Goal: Task Accomplishment & Management: Complete application form

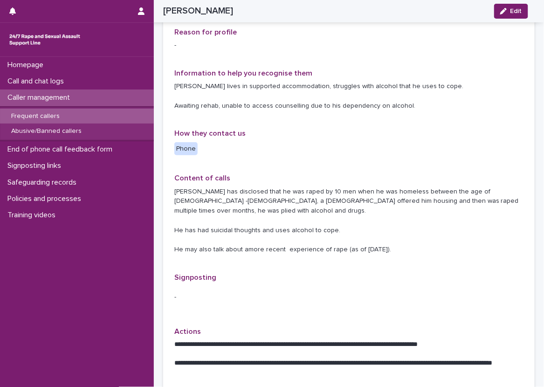
click at [363, 305] on div "Signposting -" at bounding box center [348, 294] width 349 height 43
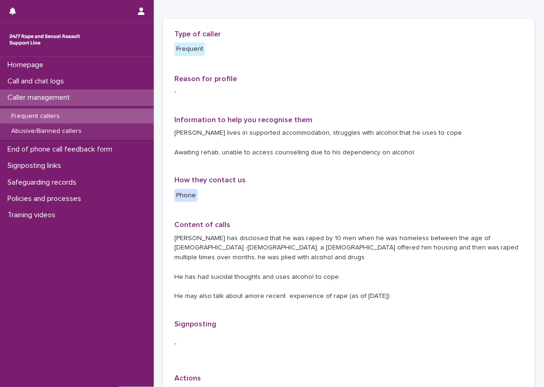
scroll to position [3, 0]
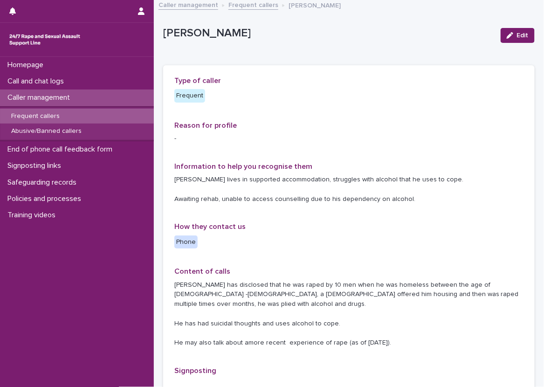
click at [353, 303] on p "[PERSON_NAME] has disclosed that he was raped by 10 men when he was homeless be…" at bounding box center [348, 314] width 349 height 68
click at [322, 263] on div "**********" at bounding box center [348, 297] width 349 height 442
click at [128, 76] on div "Call and chat logs" at bounding box center [77, 81] width 154 height 16
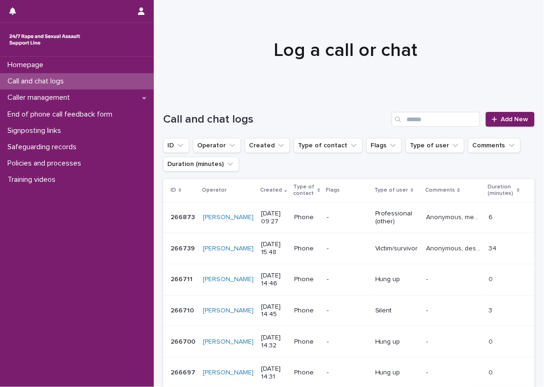
click at [171, 108] on div "Call and chat logs Add New" at bounding box center [349, 115] width 372 height 45
click at [78, 77] on div "Call and chat logs" at bounding box center [77, 81] width 154 height 16
click at [126, 84] on div "Call and chat logs" at bounding box center [77, 81] width 154 height 16
click at [487, 113] on link "Add New" at bounding box center [510, 119] width 49 height 15
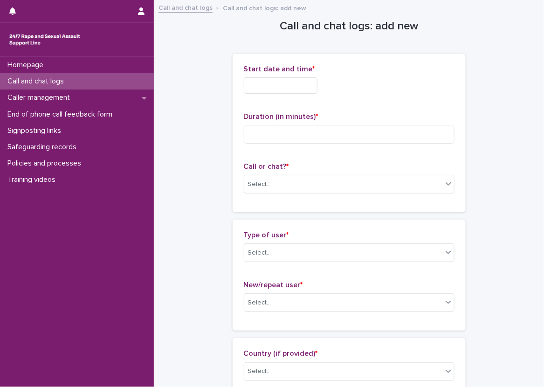
click at [317, 85] on input "text" at bounding box center [281, 85] width 74 height 16
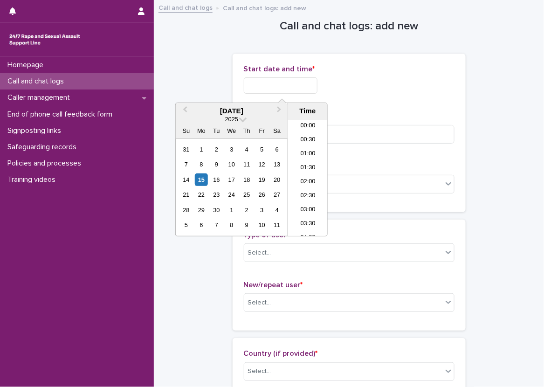
scroll to position [228, 0]
click at [311, 163] on li "09:30" at bounding box center [308, 164] width 40 height 14
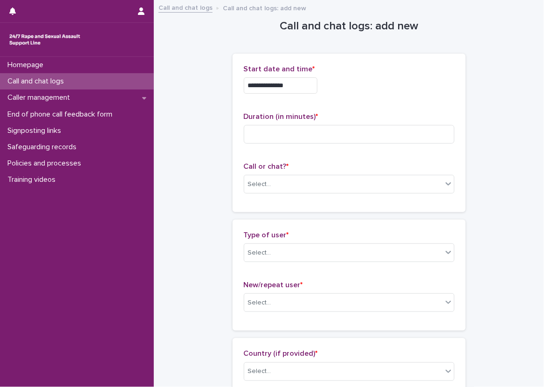
click at [302, 77] on input "**********" at bounding box center [281, 85] width 74 height 16
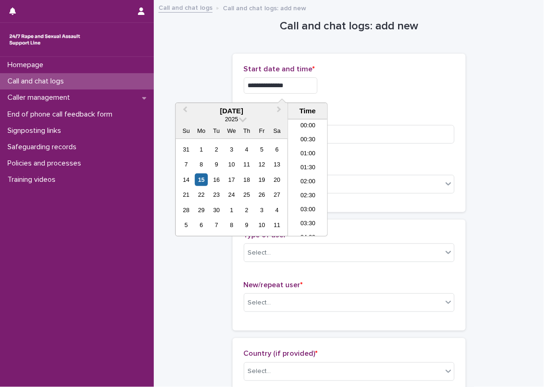
scroll to position [214, 0]
type input "**********"
click at [301, 67] on span "Start date and time *" at bounding box center [279, 68] width 71 height 7
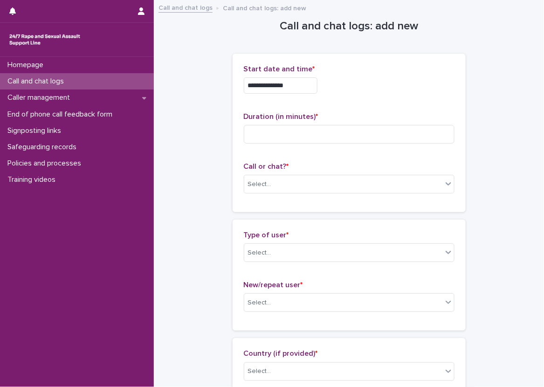
click at [145, 81] on div "Call and chat logs" at bounding box center [77, 81] width 154 height 16
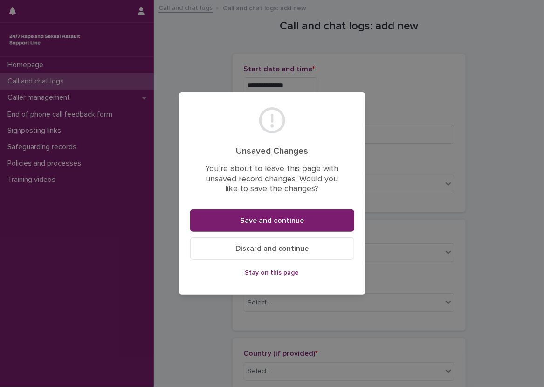
click at [223, 247] on button "Discard and continue" at bounding box center [272, 248] width 164 height 22
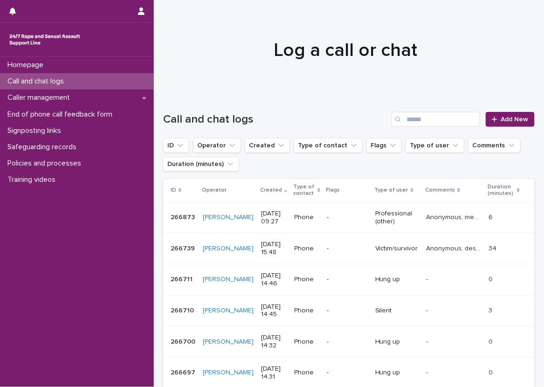
click at [138, 76] on div "Call and chat logs" at bounding box center [77, 81] width 154 height 16
click at [487, 112] on link "Add New" at bounding box center [510, 119] width 49 height 15
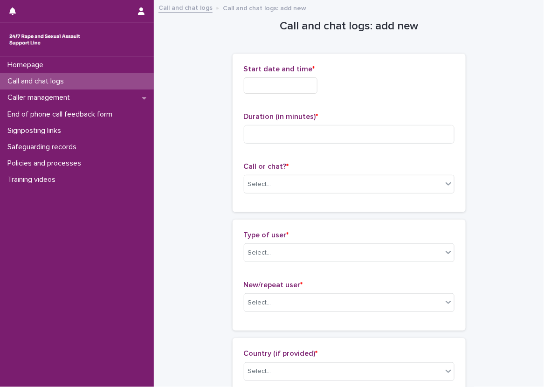
click at [313, 90] on input "text" at bounding box center [281, 85] width 74 height 16
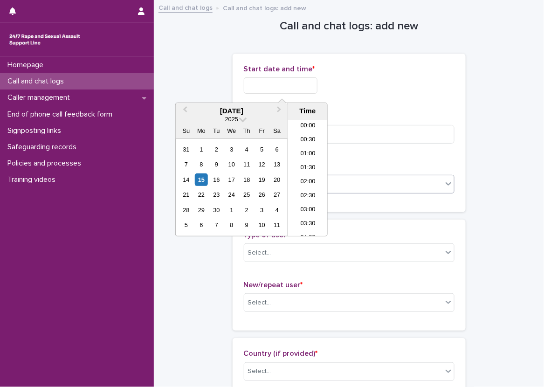
scroll to position [228, 0]
click at [305, 161] on li "09:30" at bounding box center [308, 164] width 40 height 14
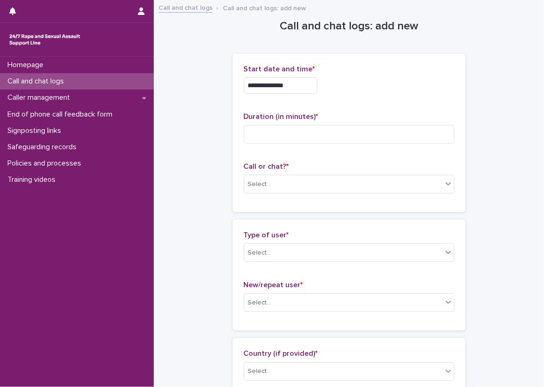
click at [314, 79] on input "**********" at bounding box center [281, 85] width 74 height 16
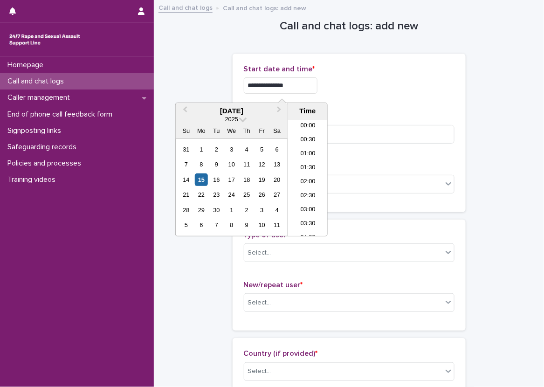
scroll to position [214, 0]
type input "**********"
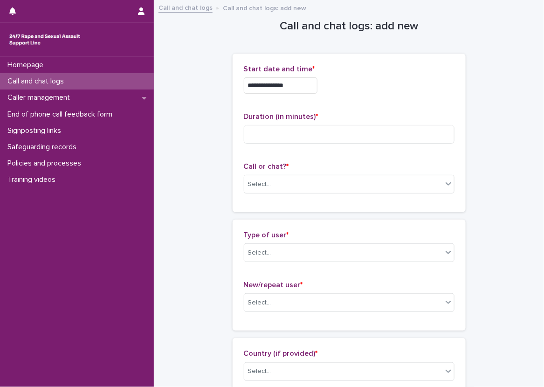
click at [358, 76] on div "**********" at bounding box center [349, 83] width 211 height 36
click at [340, 133] on input at bounding box center [349, 134] width 211 height 19
type input "**"
click at [268, 175] on div "Select..." at bounding box center [349, 184] width 211 height 19
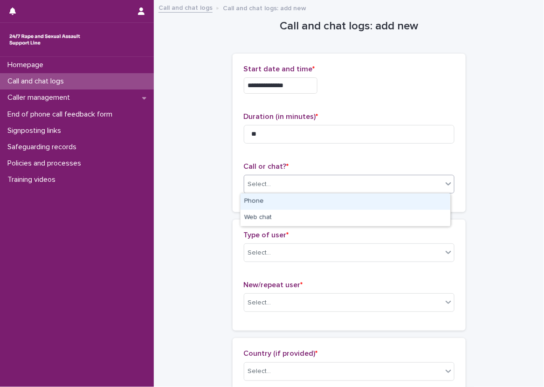
click at [276, 193] on div "Phone" at bounding box center [346, 201] width 210 height 16
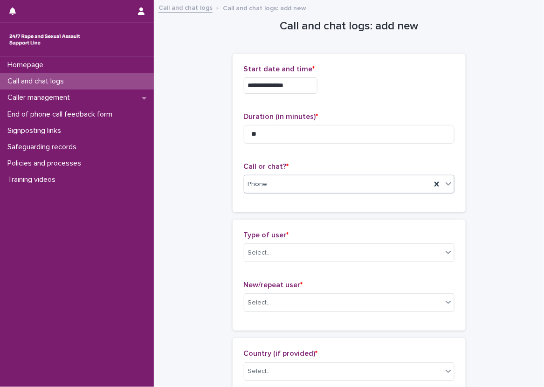
click at [234, 188] on div "**********" at bounding box center [349, 133] width 233 height 158
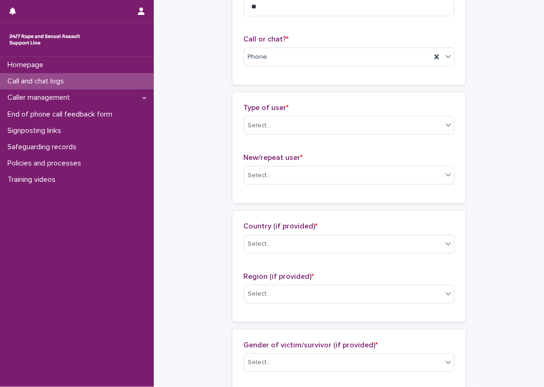
scroll to position [140, 0]
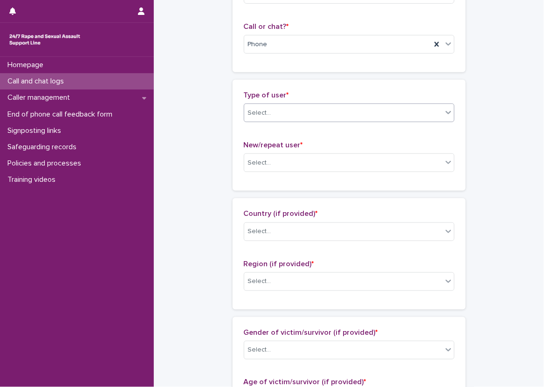
click at [269, 117] on div "Select..." at bounding box center [343, 112] width 198 height 15
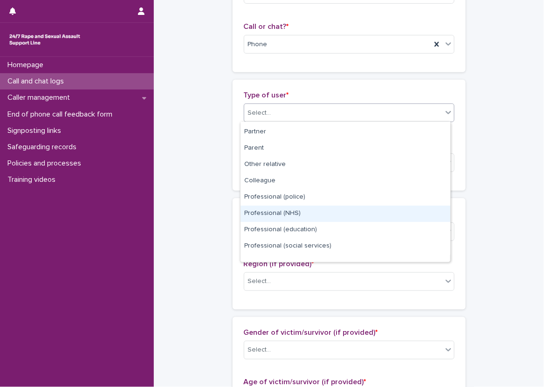
scroll to position [0, 0]
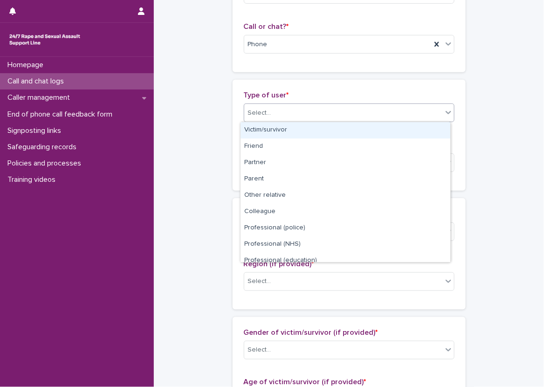
click at [364, 133] on div "Victim/survivor" at bounding box center [346, 130] width 210 height 16
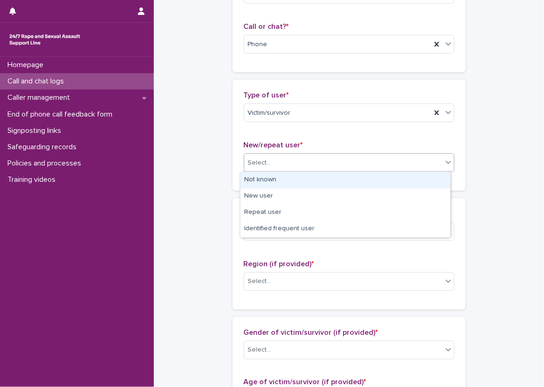
click at [345, 156] on div "Select..." at bounding box center [343, 162] width 198 height 15
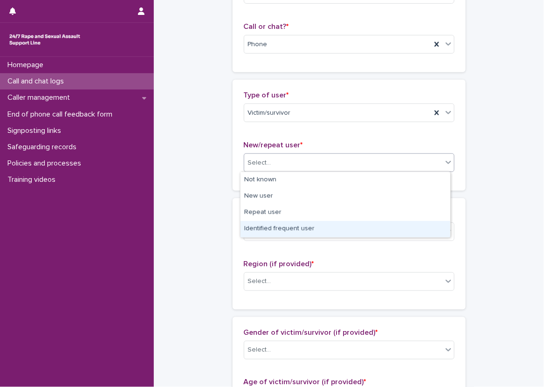
click at [330, 227] on div "Identified frequent user" at bounding box center [346, 229] width 210 height 16
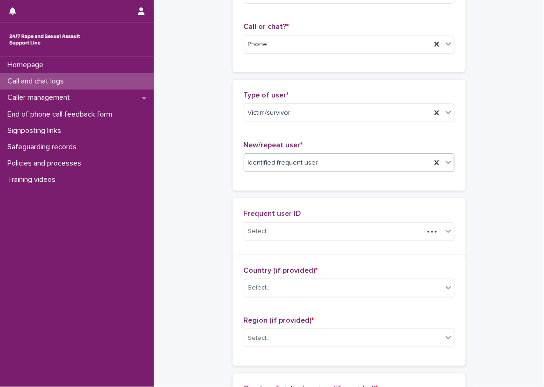
click at [208, 163] on div "**********" at bounding box center [349, 394] width 372 height 1066
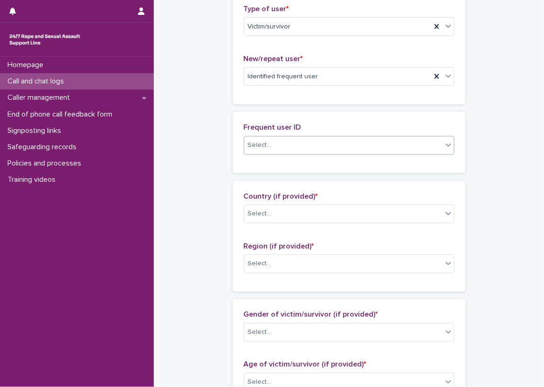
scroll to position [233, 0]
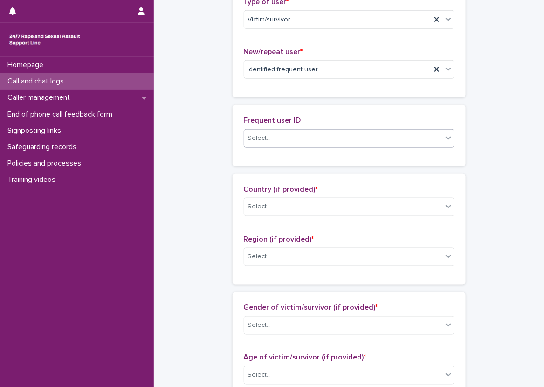
click at [278, 144] on div "Select..." at bounding box center [343, 138] width 198 height 15
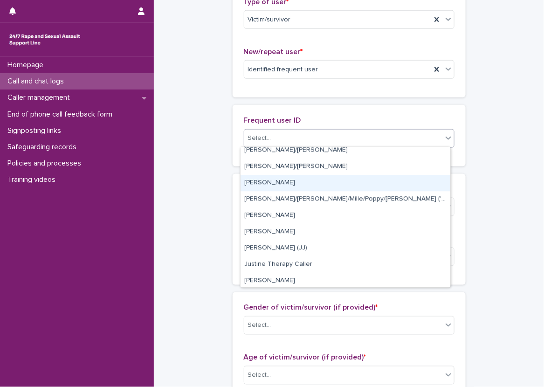
scroll to position [746, 0]
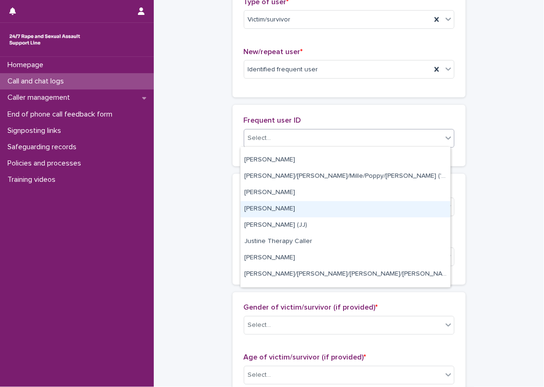
click at [296, 208] on div "John" at bounding box center [346, 209] width 210 height 16
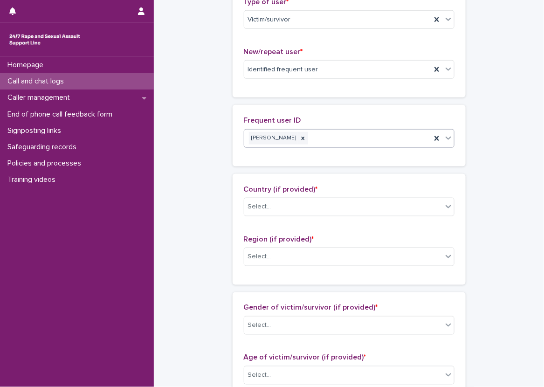
click at [201, 144] on div "**********" at bounding box center [349, 307] width 372 height 1078
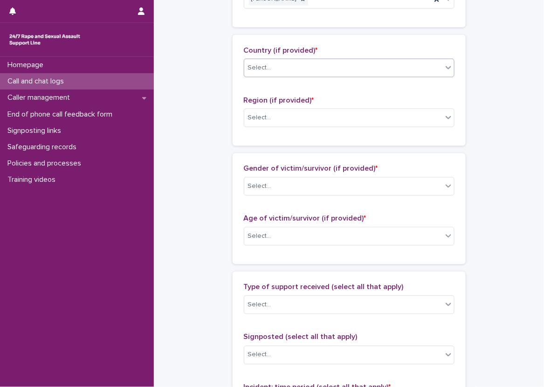
scroll to position [373, 0]
click at [284, 63] on div "Select..." at bounding box center [343, 66] width 198 height 15
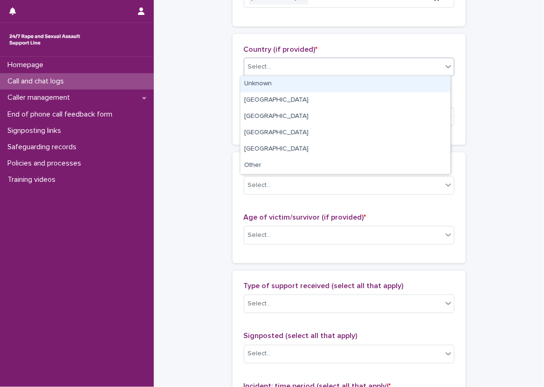
click at [288, 78] on div "Unknown" at bounding box center [346, 84] width 210 height 16
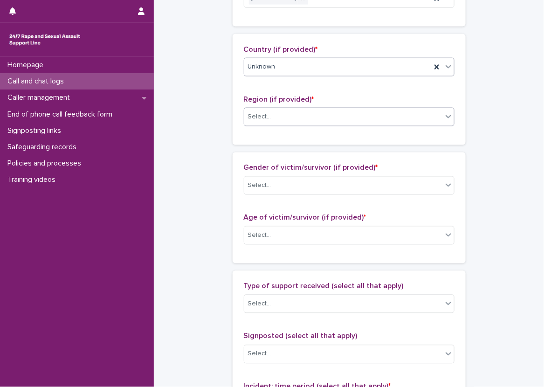
click at [292, 110] on div "Select..." at bounding box center [343, 116] width 198 height 15
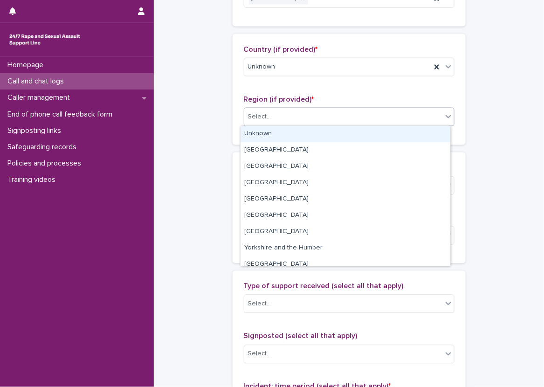
drag, startPoint x: 286, startPoint y: 126, endPoint x: 262, endPoint y: 130, distance: 24.5
click at [285, 126] on div "Unknown" at bounding box center [346, 134] width 210 height 16
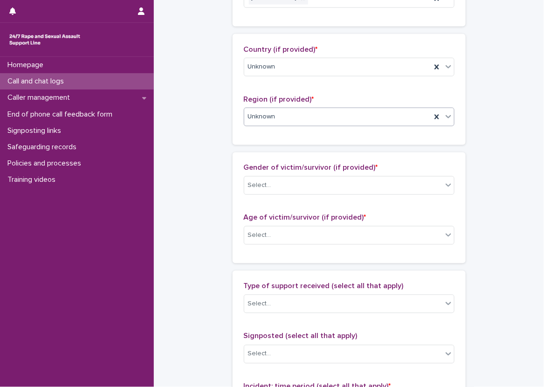
click at [226, 124] on div "**********" at bounding box center [349, 167] width 372 height 1078
click at [184, 132] on div "**********" at bounding box center [349, 167] width 372 height 1078
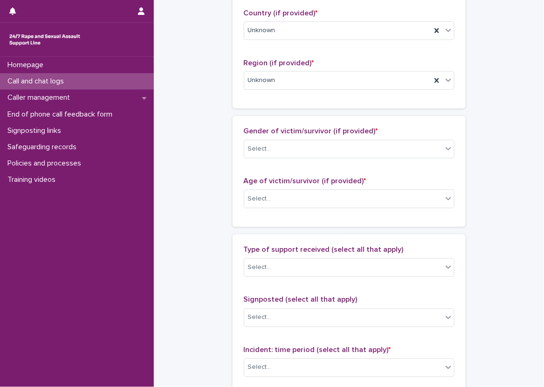
scroll to position [466, 0]
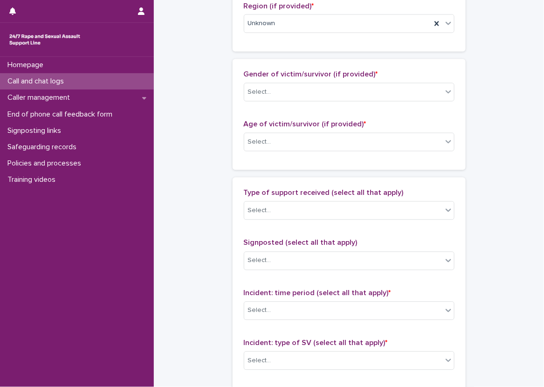
click at [282, 80] on div "Gender of victim/survivor (if provided) * Select..." at bounding box center [349, 89] width 211 height 39
click at [286, 94] on div "Select..." at bounding box center [343, 92] width 198 height 15
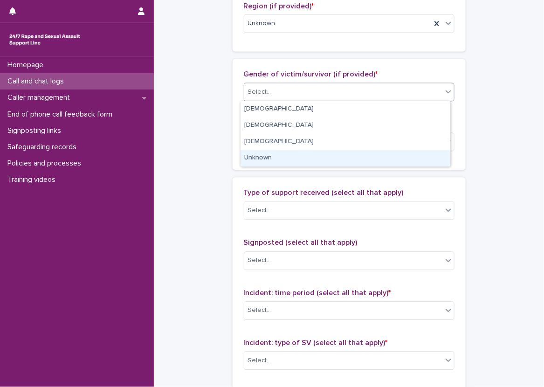
click at [276, 157] on div "Unknown" at bounding box center [346, 158] width 210 height 16
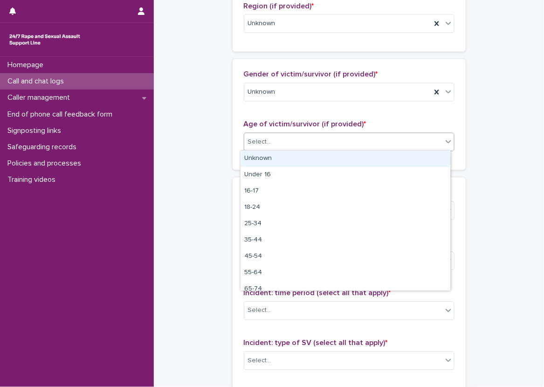
click at [284, 142] on div "Select..." at bounding box center [343, 142] width 198 height 15
click at [289, 159] on div "Unknown" at bounding box center [346, 159] width 210 height 16
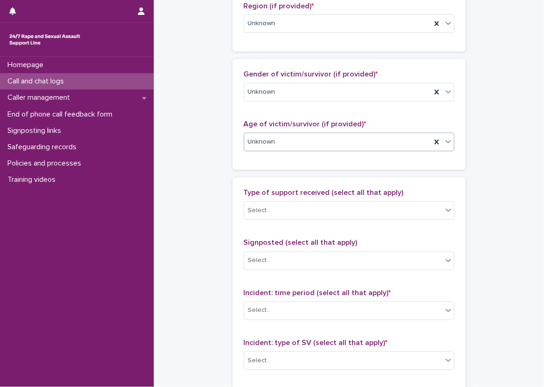
click at [215, 170] on div "**********" at bounding box center [349, 74] width 372 height 1078
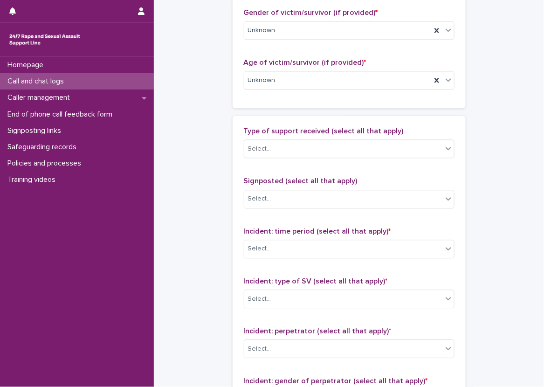
scroll to position [513, 0]
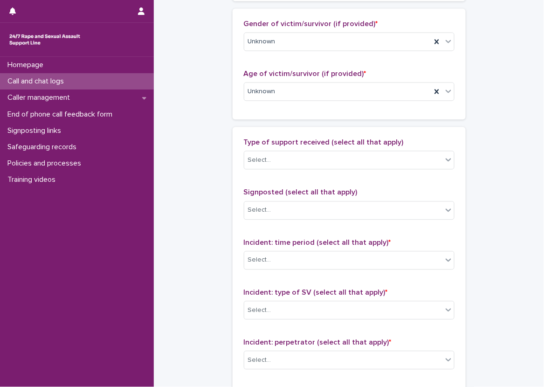
scroll to position [527, 0]
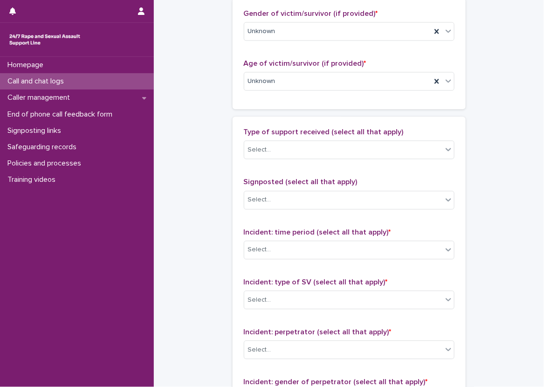
click at [524, 212] on div "**********" at bounding box center [349, 13] width 372 height 1078
click at [188, 173] on div "**********" at bounding box center [349, 13] width 372 height 1078
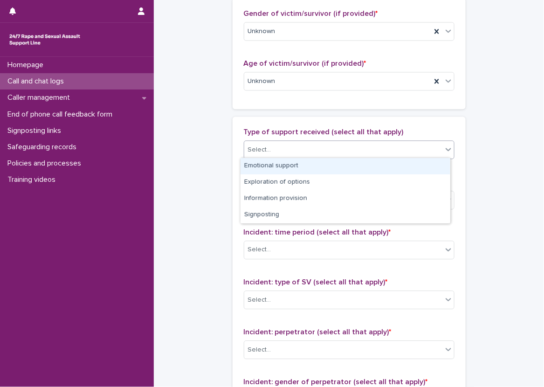
click at [286, 146] on div "Select..." at bounding box center [343, 149] width 198 height 15
click at [294, 161] on div "Emotional support" at bounding box center [346, 166] width 210 height 16
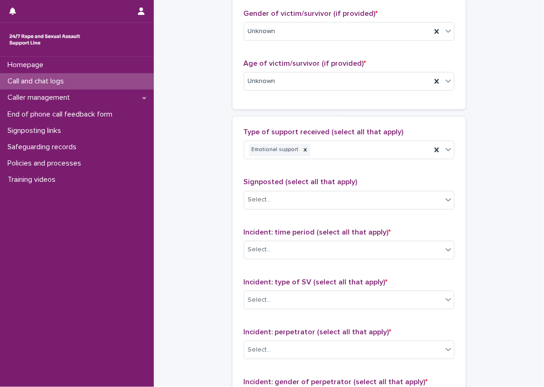
click at [309, 169] on div "Type of support received (select all that apply) Emotional support Signposted (…" at bounding box center [349, 323] width 211 height 390
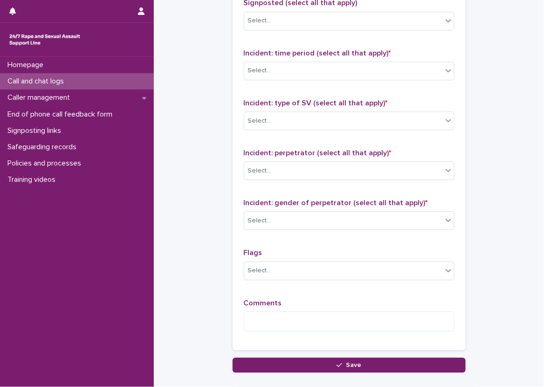
scroll to position [714, 0]
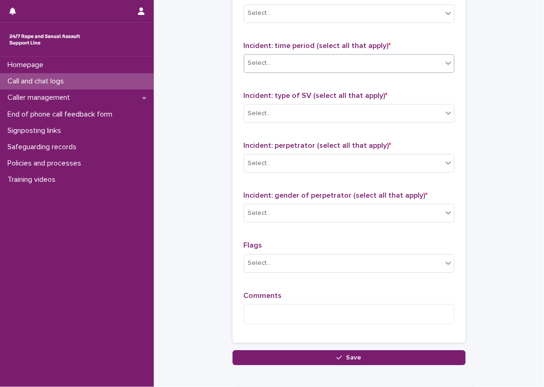
click at [294, 63] on div "Select..." at bounding box center [343, 62] width 198 height 15
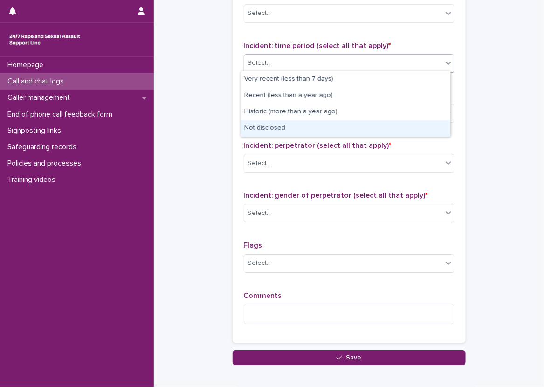
click at [304, 120] on div "Not disclosed" at bounding box center [346, 128] width 210 height 16
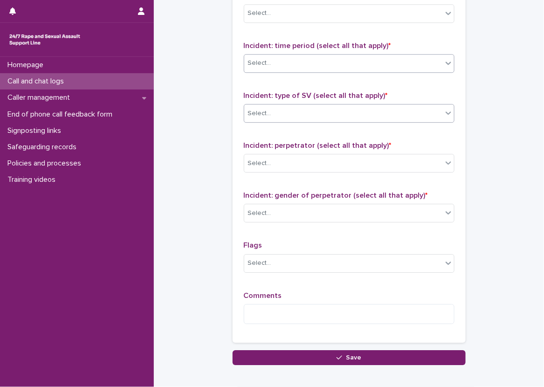
click at [303, 113] on div "Select..." at bounding box center [343, 113] width 198 height 15
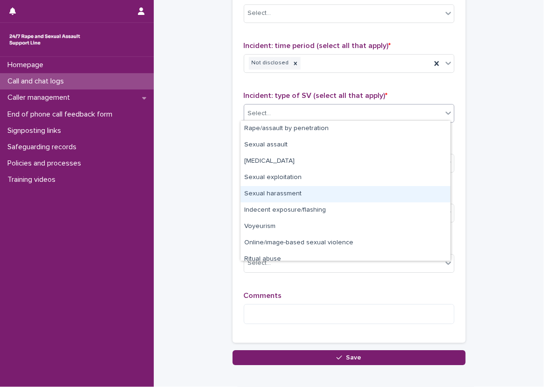
scroll to position [23, 0]
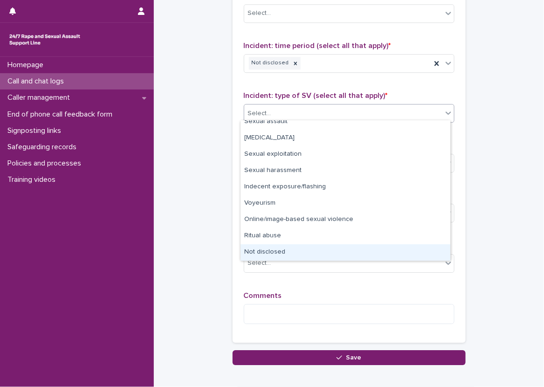
click at [300, 250] on div "Not disclosed" at bounding box center [346, 252] width 210 height 16
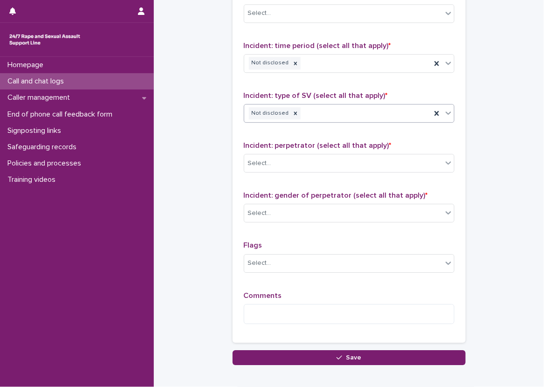
click at [305, 170] on div "Incident: perpetrator (select all that apply) * Select..." at bounding box center [349, 160] width 211 height 39
click at [306, 165] on div "Select..." at bounding box center [343, 163] width 198 height 15
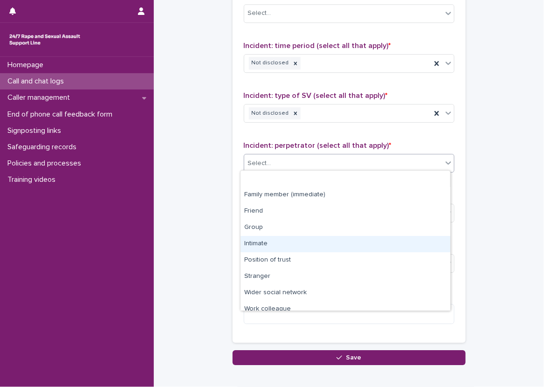
scroll to position [40, 0]
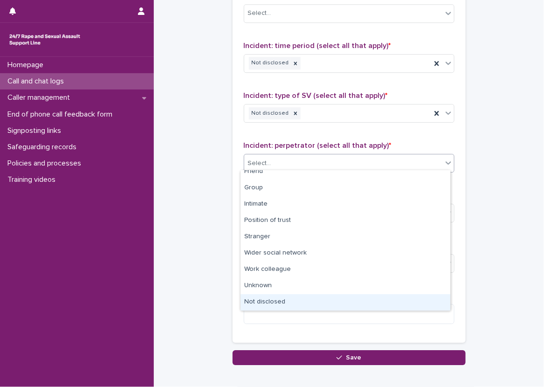
click at [295, 302] on div "Not disclosed" at bounding box center [346, 302] width 210 height 16
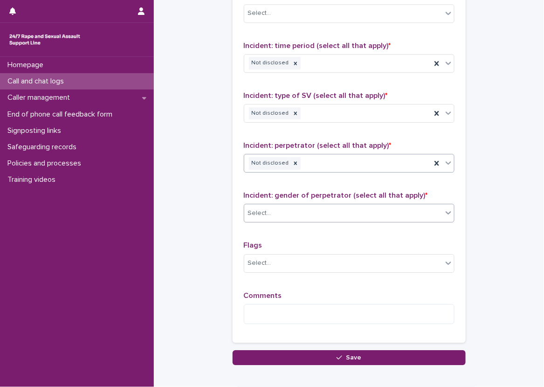
click at [323, 206] on div "Select..." at bounding box center [343, 213] width 198 height 15
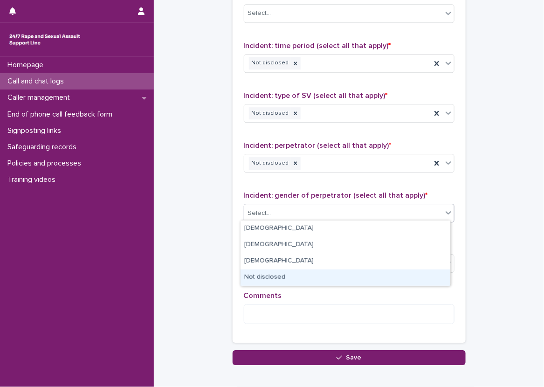
click at [298, 272] on div "Not disclosed" at bounding box center [346, 277] width 210 height 16
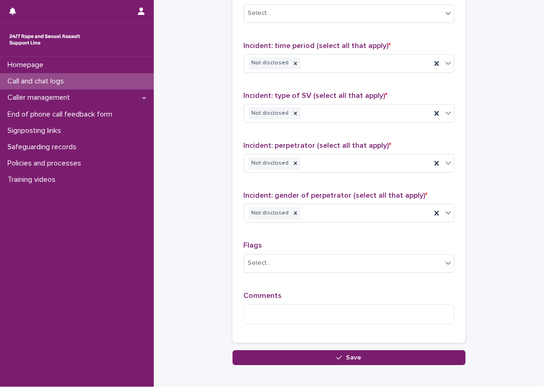
click at [292, 235] on div "Type of support received (select all that apply) Emotional support Signposted (…" at bounding box center [349, 136] width 211 height 390
drag, startPoint x: 293, startPoint y: 276, endPoint x: 294, endPoint y: 272, distance: 4.8
click at [293, 275] on div "Flags Select..." at bounding box center [349, 260] width 211 height 39
click at [294, 269] on div "Select..." at bounding box center [349, 263] width 211 height 19
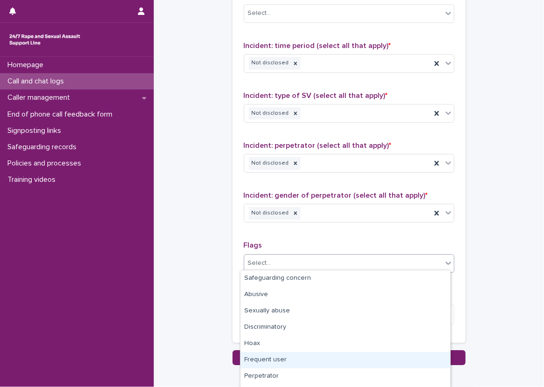
click at [289, 362] on div "Frequent user" at bounding box center [346, 360] width 210 height 16
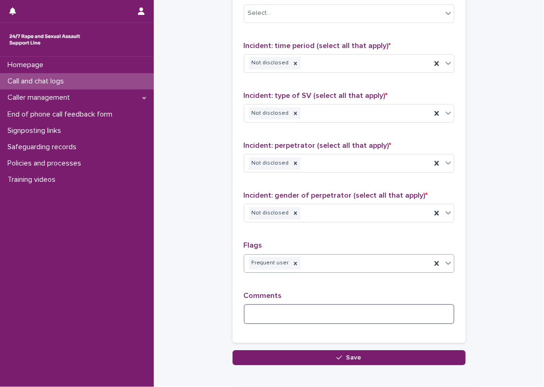
click at [287, 315] on textarea at bounding box center [349, 314] width 211 height 20
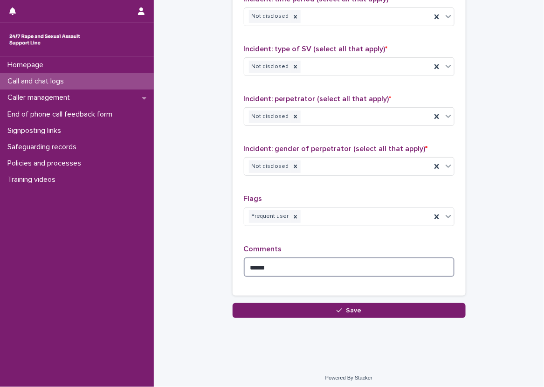
scroll to position [762, 0]
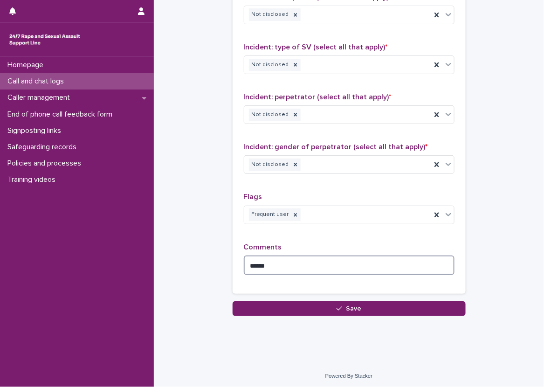
click at [445, 262] on textarea "*****" at bounding box center [349, 265] width 211 height 20
click at [446, 262] on textarea "**********" at bounding box center [349, 265] width 211 height 20
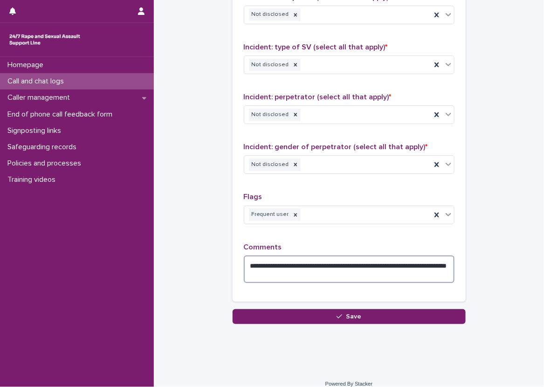
click at [386, 263] on textarea "**********" at bounding box center [349, 269] width 211 height 28
click at [364, 264] on textarea "**********" at bounding box center [349, 269] width 211 height 28
click at [361, 264] on textarea "**********" at bounding box center [349, 269] width 211 height 28
click at [411, 269] on textarea "**********" at bounding box center [349, 269] width 211 height 28
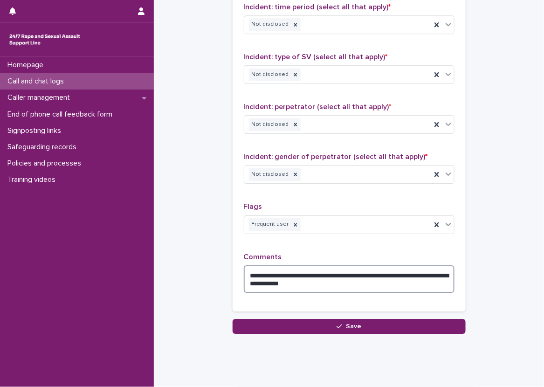
scroll to position [751, 0]
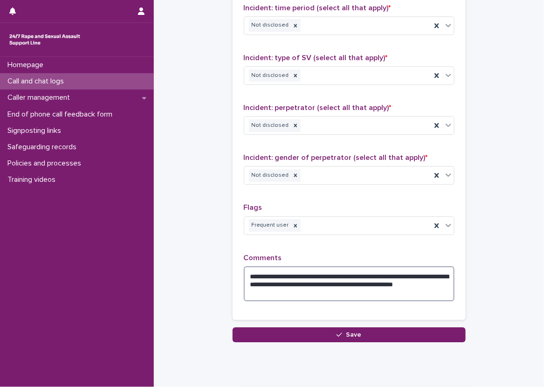
type textarea "**********"
click at [456, 276] on div "**********" at bounding box center [349, 105] width 233 height 427
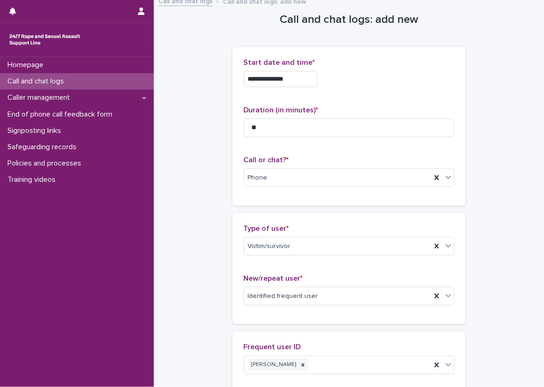
scroll to position [0, 0]
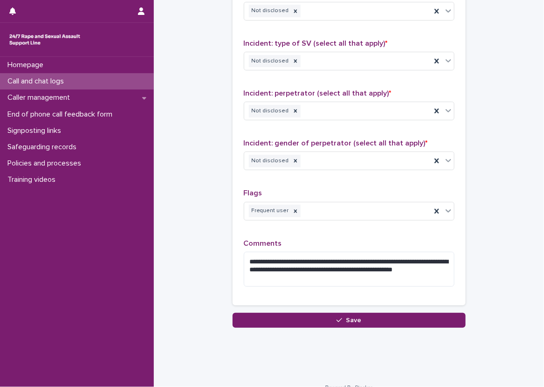
scroll to position [778, 0]
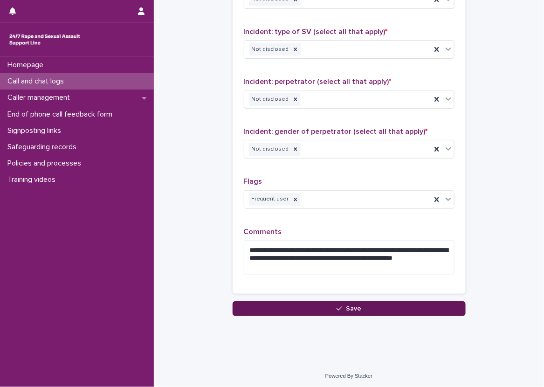
click at [272, 303] on button "Save" at bounding box center [349, 308] width 233 height 15
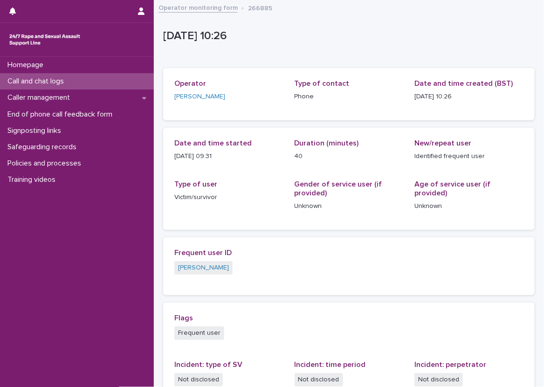
drag, startPoint x: 224, startPoint y: 157, endPoint x: 173, endPoint y: 158, distance: 50.8
click at [173, 158] on div "Date and time started 15/9/2025 09:31 Duration (minutes) 40 New/repeat user Ide…" at bounding box center [349, 179] width 372 height 102
drag, startPoint x: 173, startPoint y: 158, endPoint x: 185, endPoint y: 158, distance: 11.2
copy p "15/9/2025 09:31"
click at [230, 168] on div "Date and time started 15/9/2025 09:31" at bounding box center [228, 154] width 109 height 30
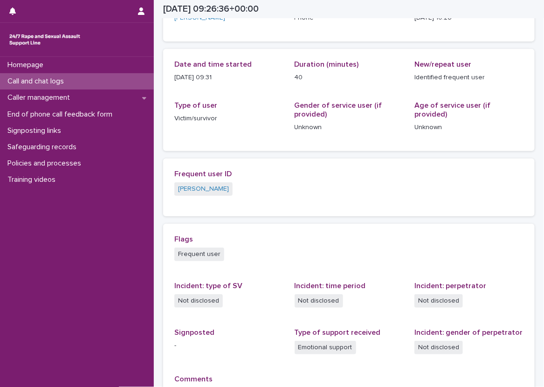
scroll to position [58, 0]
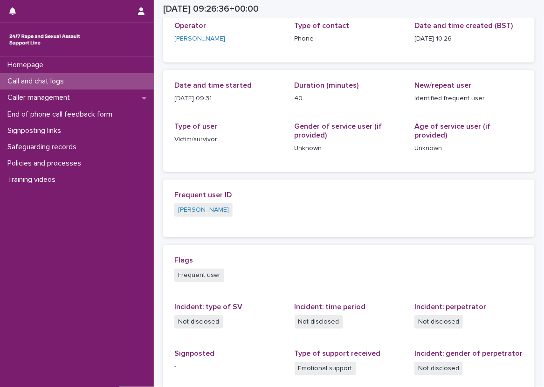
click at [47, 77] on p "Call and chat logs" at bounding box center [38, 81] width 68 height 9
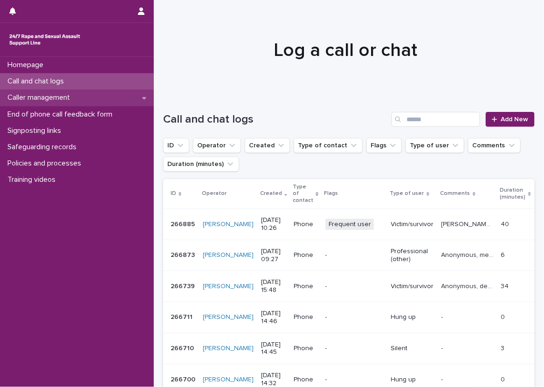
click at [62, 92] on div "Caller management" at bounding box center [77, 98] width 154 height 16
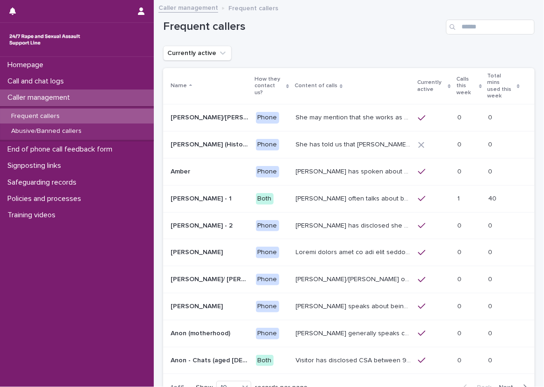
click at [456, 76] on p "Calls this week" at bounding box center [466, 86] width 20 height 24
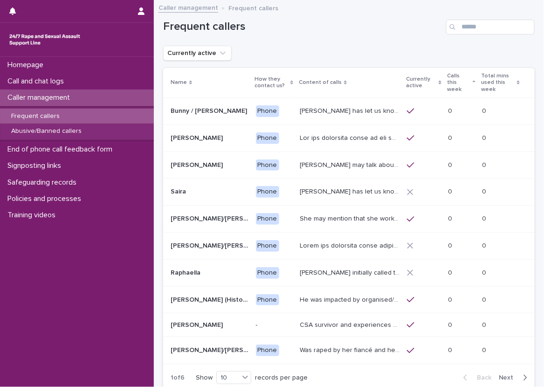
click at [451, 76] on p "Calls this week" at bounding box center [458, 83] width 23 height 24
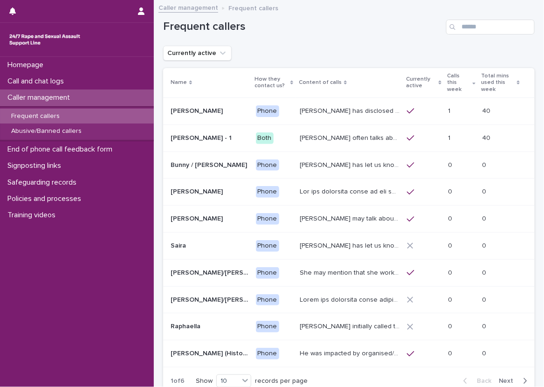
click at [359, 105] on p "John has disclosed that he was raped by 10 men when he was homeless between the…" at bounding box center [351, 110] width 102 height 10
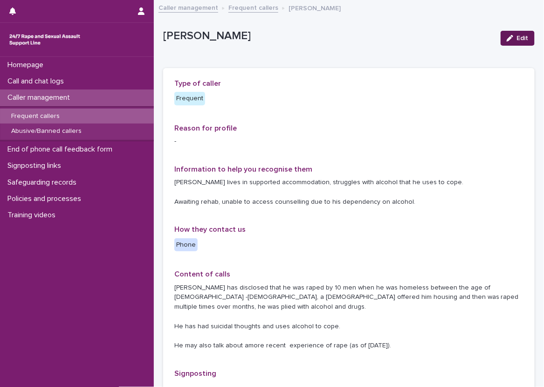
click at [507, 41] on icon "button" at bounding box center [510, 38] width 7 height 7
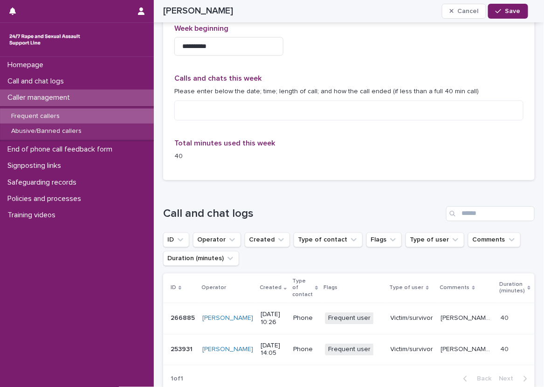
scroll to position [559, 0]
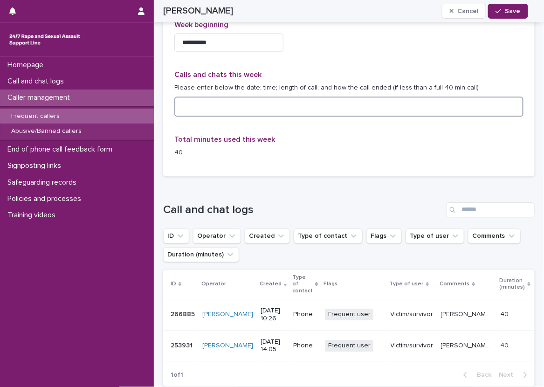
click at [313, 97] on textarea at bounding box center [348, 106] width 349 height 20
paste textarea "**********"
type textarea "**********"
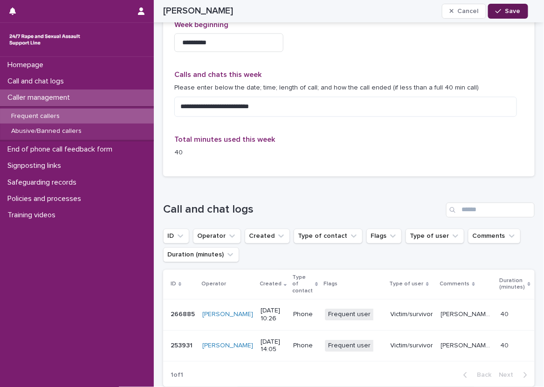
click at [517, 16] on button "Save" at bounding box center [508, 11] width 40 height 15
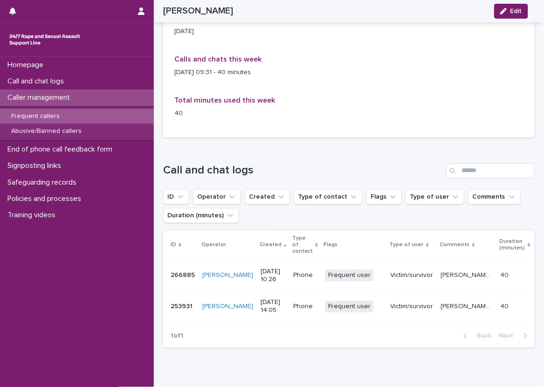
scroll to position [513, 0]
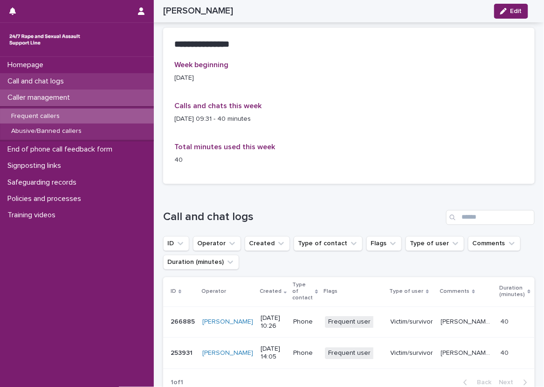
click at [142, 89] on div "Call and chat logs" at bounding box center [77, 81] width 154 height 16
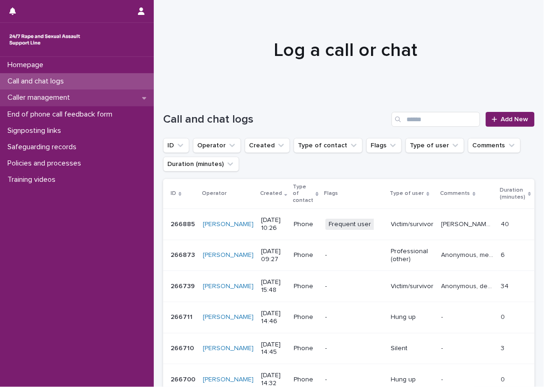
click at [90, 99] on div "Caller management" at bounding box center [77, 98] width 154 height 16
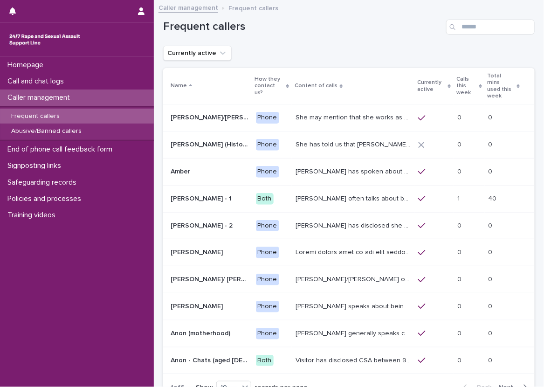
click at [456, 84] on p "Calls this week" at bounding box center [466, 86] width 20 height 24
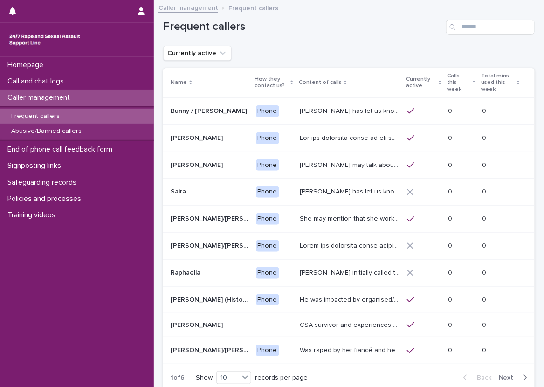
click at [452, 84] on p "Calls this week" at bounding box center [458, 83] width 23 height 24
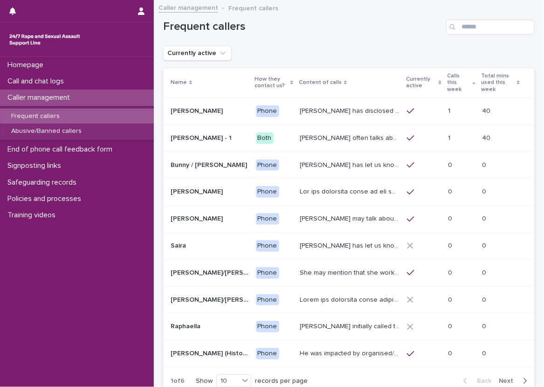
click at [320, 105] on p "John has disclosed that he was raped by 10 men when he was homeless between the…" at bounding box center [351, 110] width 102 height 10
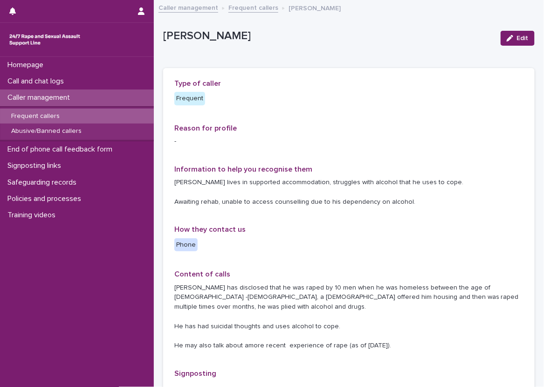
click at [319, 125] on p "Reason for profile" at bounding box center [348, 128] width 349 height 9
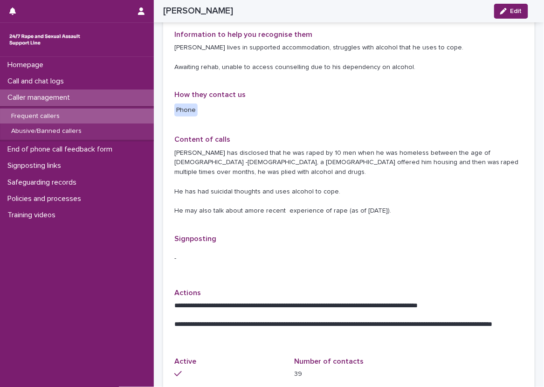
scroll to position [129, 0]
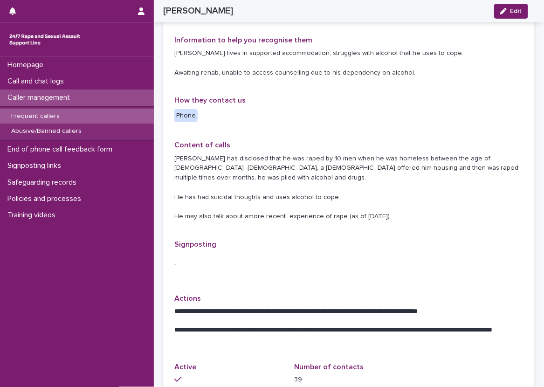
click at [291, 109] on div "**********" at bounding box center [348, 171] width 349 height 442
click at [128, 76] on div "Call and chat logs" at bounding box center [77, 81] width 154 height 16
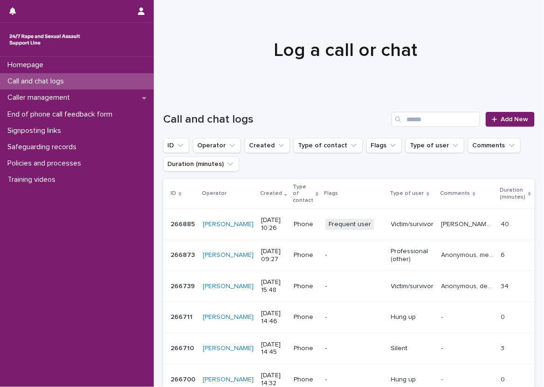
click at [207, 57] on h1 "Log a call or chat" at bounding box center [345, 50] width 365 height 22
click at [126, 92] on div "Caller management" at bounding box center [77, 98] width 154 height 16
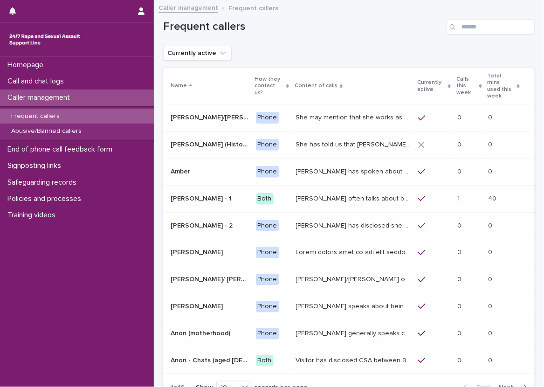
click at [333, 193] on p "Amy often talks about being raped a night before or 2 weeks ago or a month ago.…" at bounding box center [354, 198] width 117 height 10
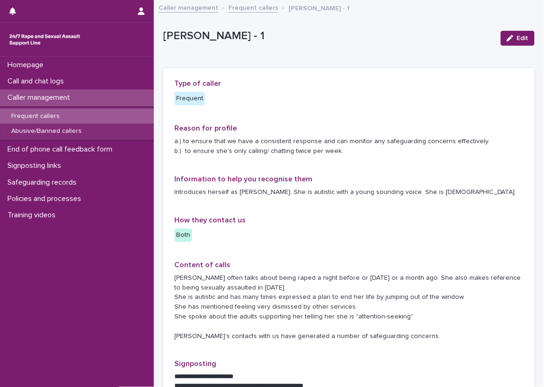
click at [123, 93] on div "Caller management" at bounding box center [77, 98] width 154 height 16
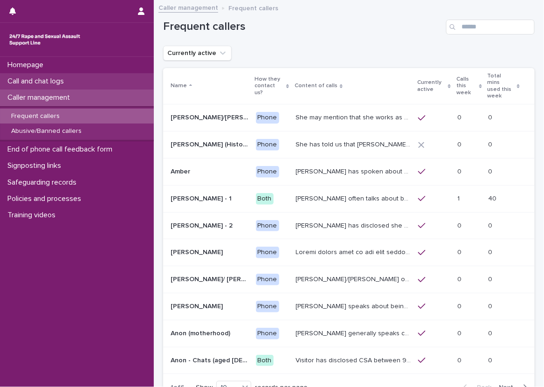
click at [125, 76] on div "Call and chat logs" at bounding box center [77, 81] width 154 height 16
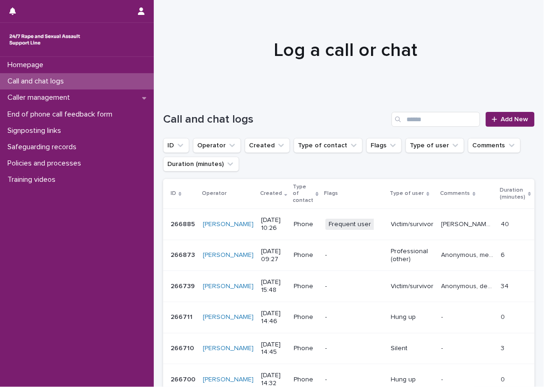
click at [172, 107] on div "Call and chat logs Add New" at bounding box center [349, 115] width 372 height 45
click at [84, 92] on div "Caller management" at bounding box center [77, 98] width 154 height 16
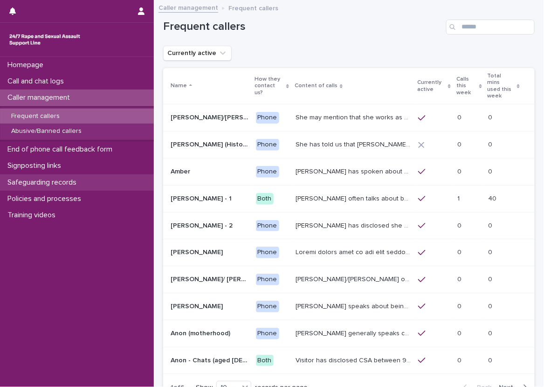
click at [83, 189] on div "Safeguarding records" at bounding box center [77, 182] width 154 height 16
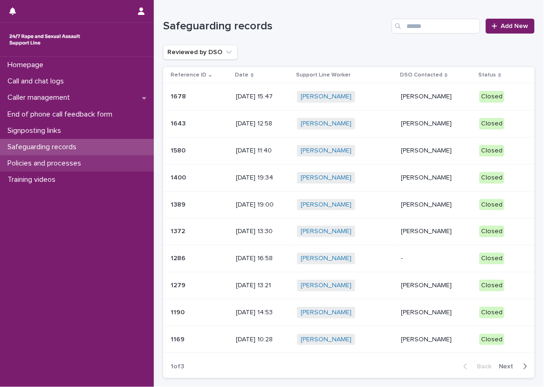
click at [89, 160] on p "Policies and processes" at bounding box center [46, 163] width 85 height 9
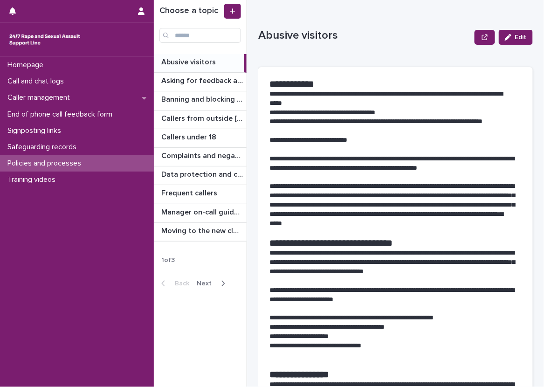
click at [221, 282] on icon "button" at bounding box center [223, 283] width 4 height 8
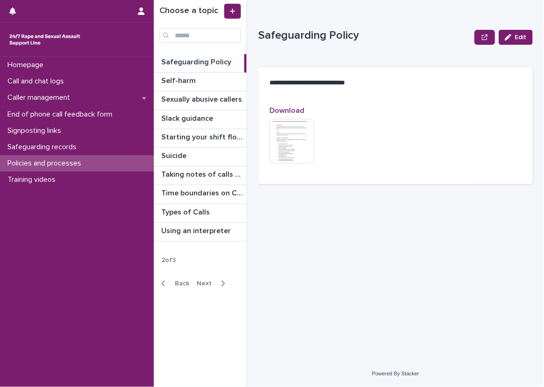
click at [221, 279] on icon "button" at bounding box center [223, 283] width 4 height 8
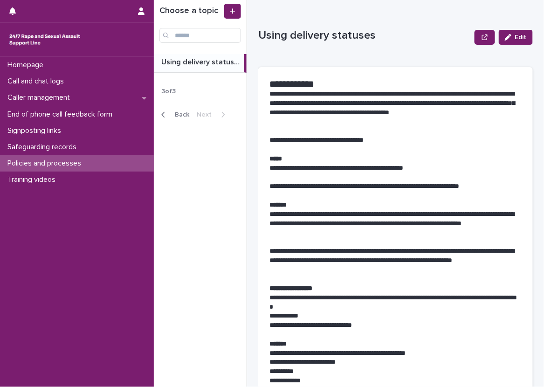
click at [179, 111] on span "Back" at bounding box center [179, 114] width 20 height 7
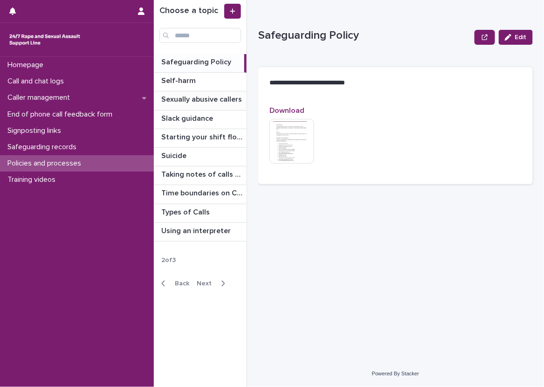
click at [204, 94] on p "Sexually abusive callers" at bounding box center [202, 98] width 83 height 11
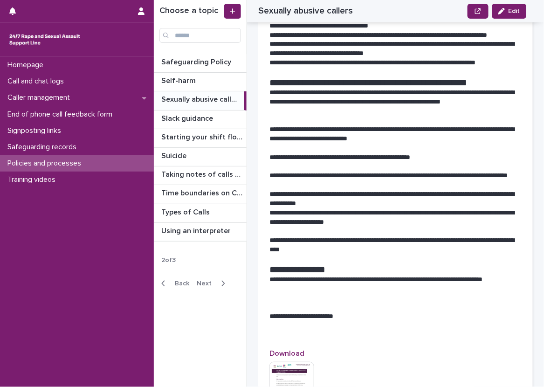
scroll to position [703, 0]
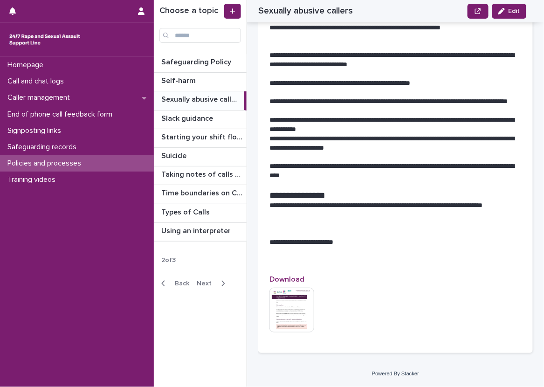
click at [162, 279] on icon "button" at bounding box center [163, 283] width 4 height 8
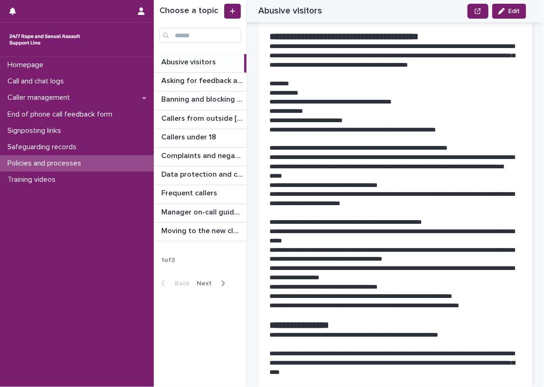
scroll to position [630, 0]
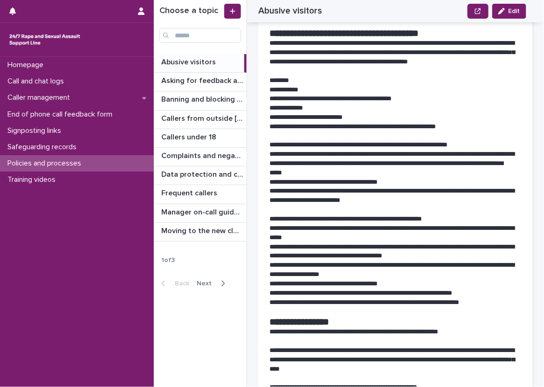
click at [528, 229] on div "**********" at bounding box center [401, 193] width 286 height 387
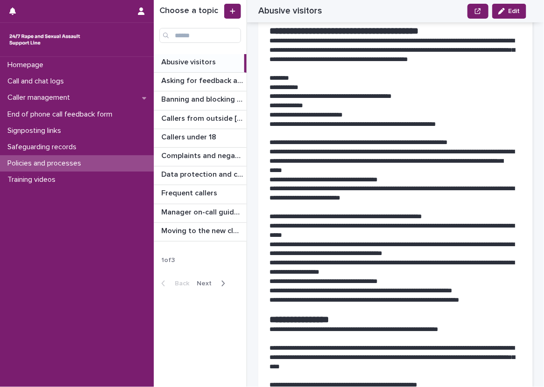
scroll to position [629, 0]
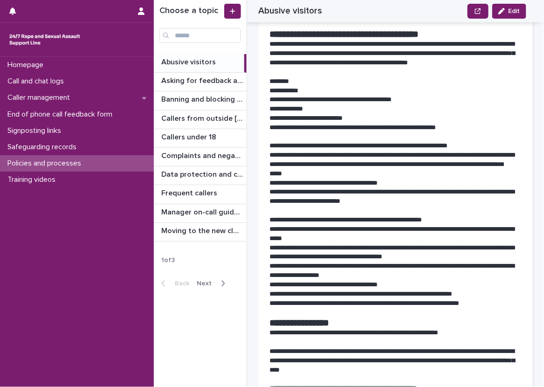
click at [516, 226] on div "**********" at bounding box center [395, 89] width 275 height 1303
click at [62, 98] on p "Caller management" at bounding box center [41, 97] width 74 height 9
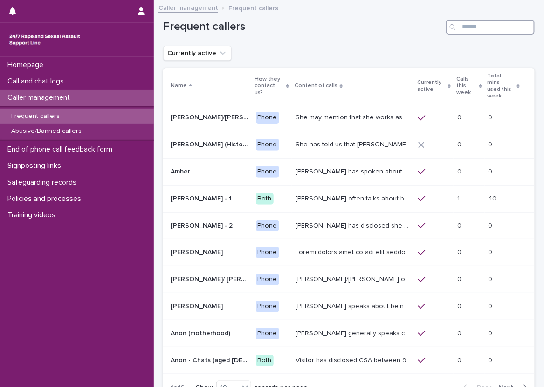
click at [506, 22] on input "Search" at bounding box center [490, 27] width 89 height 15
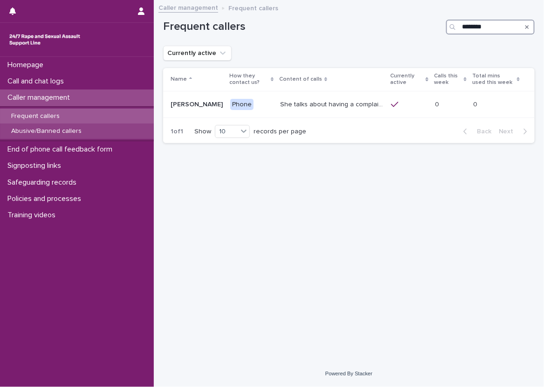
type input "********"
click at [98, 126] on div "Abusive/Banned callers" at bounding box center [77, 131] width 154 height 15
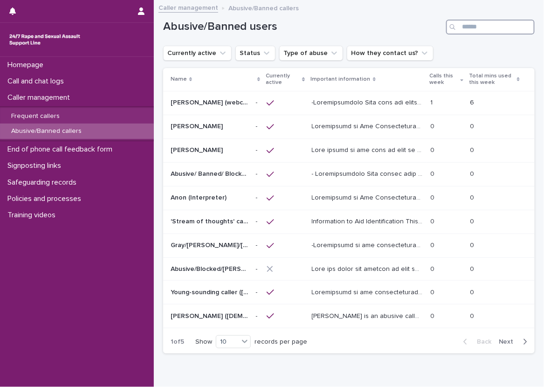
click at [470, 31] on input "Search" at bounding box center [490, 27] width 89 height 15
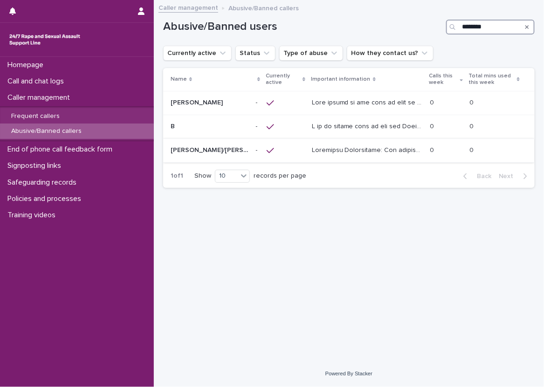
type input "********"
click at [361, 147] on p at bounding box center [368, 150] width 112 height 10
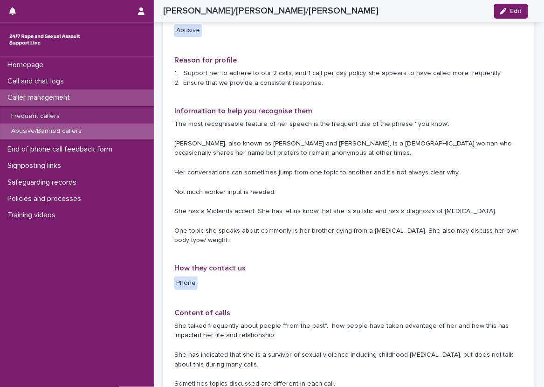
scroll to position [186, 0]
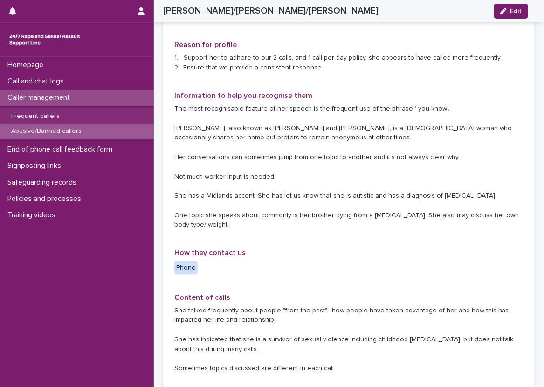
click at [517, 137] on div "Type of caller Abusive Reason for profile 1. Support her to adhere to our 2 cal…" at bounding box center [349, 375] width 372 height 780
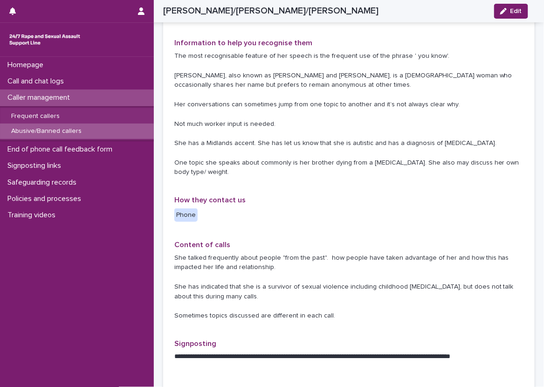
scroll to position [286, 0]
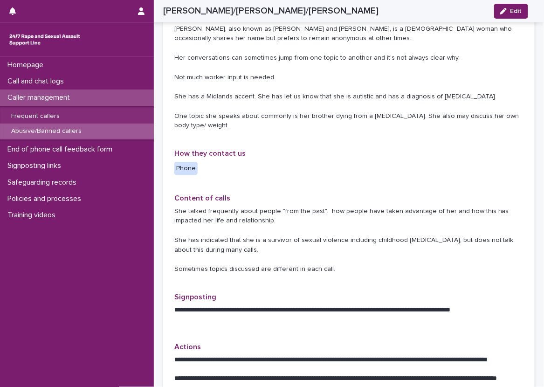
click at [334, 182] on div "Type of caller Abusive Reason for profile 1. Support her to adhere to our 2 cal…" at bounding box center [348, 276] width 349 height 758
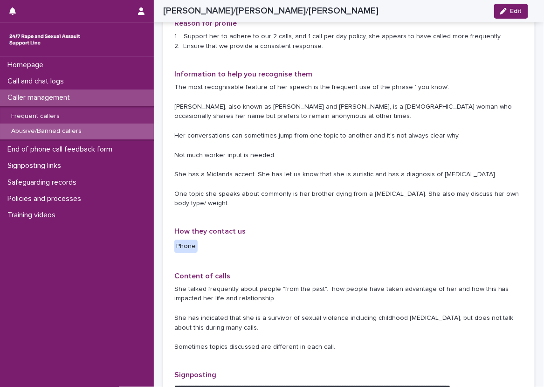
scroll to position [193, 0]
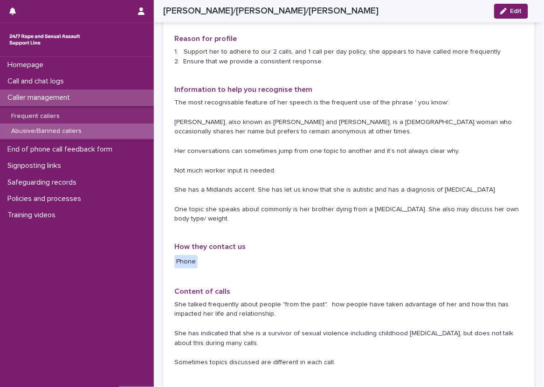
click at [340, 254] on div "Type of caller Abusive Reason for profile 1. Support her to adhere to our 2 cal…" at bounding box center [348, 369] width 349 height 758
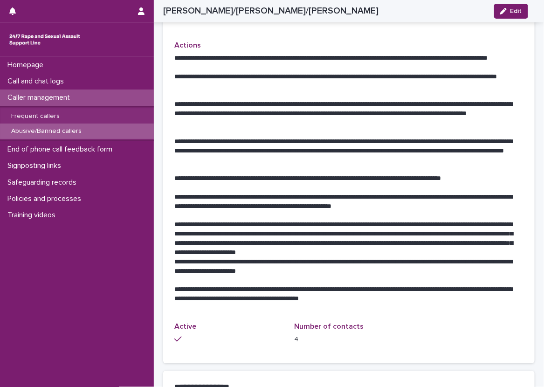
scroll to position [565, 0]
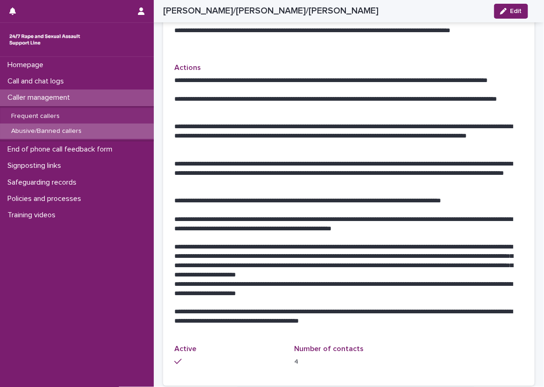
click at [321, 188] on p at bounding box center [348, 191] width 349 height 9
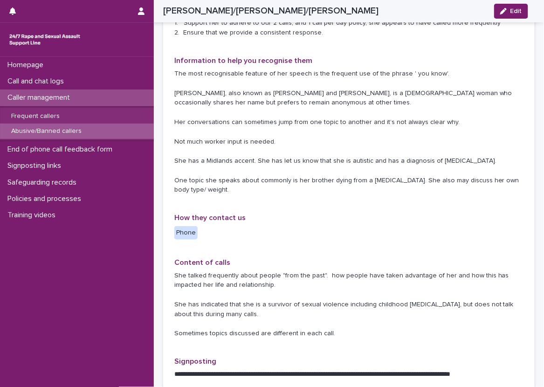
scroll to position [193, 0]
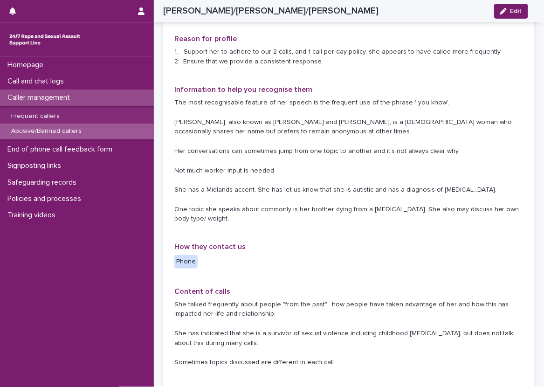
click at [291, 243] on div "Type of caller Abusive Reason for profile 1. Support her to adhere to our 2 cal…" at bounding box center [348, 369] width 349 height 758
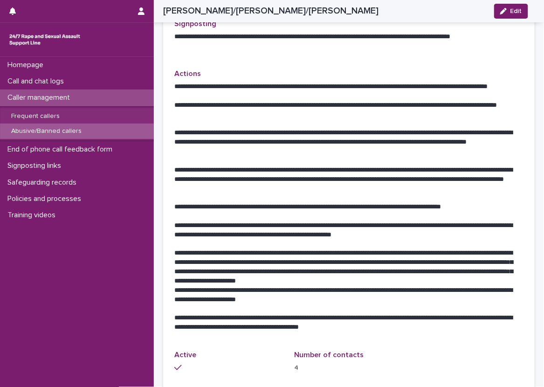
scroll to position [606, 0]
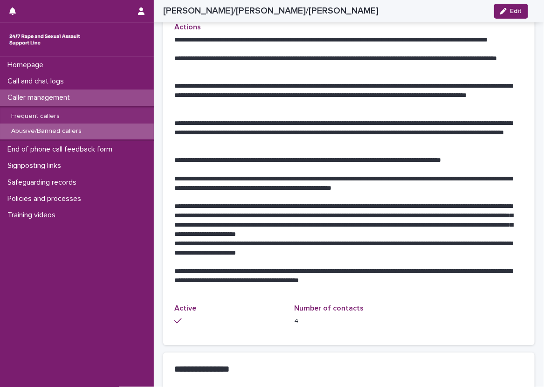
click at [155, 183] on div "Loading... Saving… Loading... Saving… Paulette/Sarah/Maria Edit Paulette/Sarah/…" at bounding box center [349, 79] width 390 height 1368
click at [156, 34] on div "Loading... Saving… Loading... Saving… Paulette/Sarah/Maria Edit Paulette/Sarah/…" at bounding box center [349, 79] width 390 height 1368
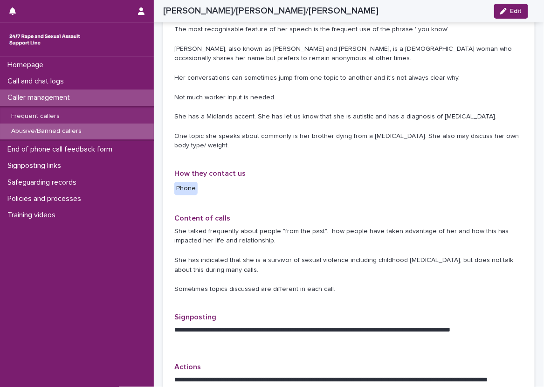
scroll to position [280, 0]
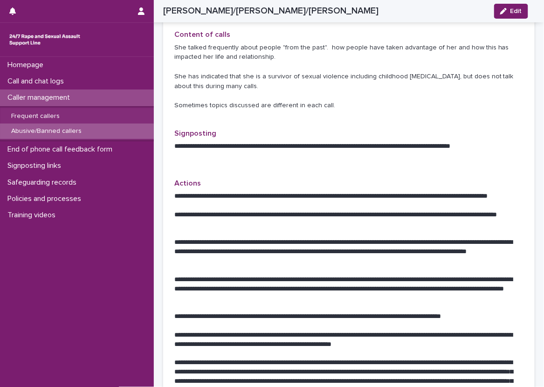
scroll to position [466, 0]
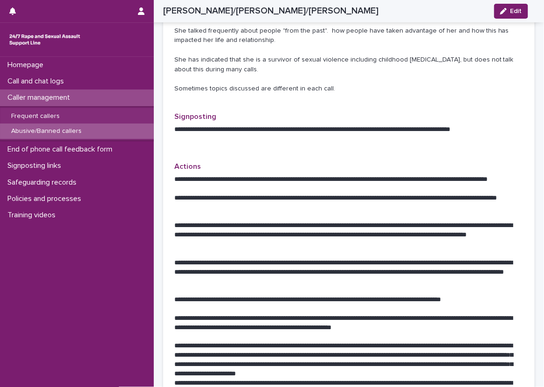
click at [156, 62] on div "Loading... Saving… Loading... Saving… Paulette/Sarah/Maria Edit Paulette/Sarah/…" at bounding box center [349, 219] width 390 height 1368
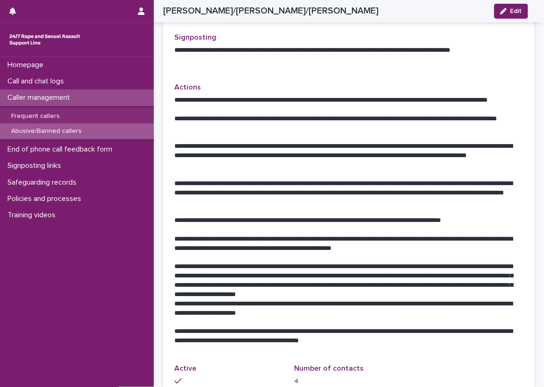
scroll to position [547, 0]
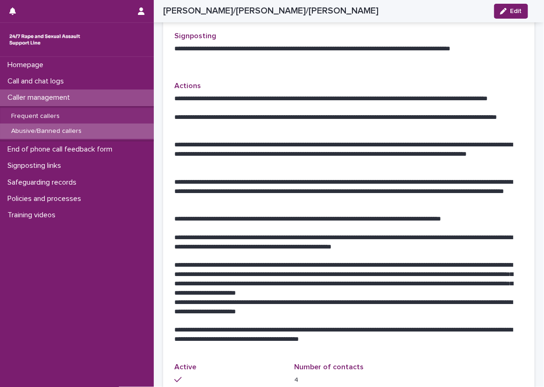
click at [156, 25] on div "Loading... Saving… Loading... Saving… Paulette/Sarah/Maria Edit Paulette/Sarah/…" at bounding box center [349, 138] width 390 height 1368
click at [131, 81] on div "Call and chat logs" at bounding box center [77, 81] width 154 height 16
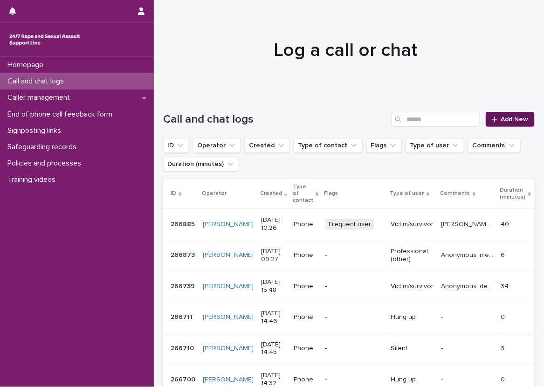
click at [518, 122] on span "Add New" at bounding box center [515, 119] width 28 height 7
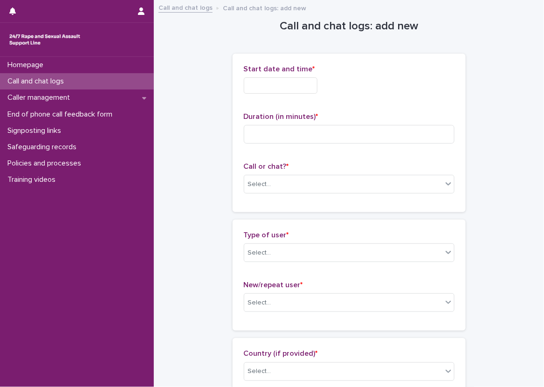
click at [287, 90] on input "text" at bounding box center [281, 85] width 74 height 16
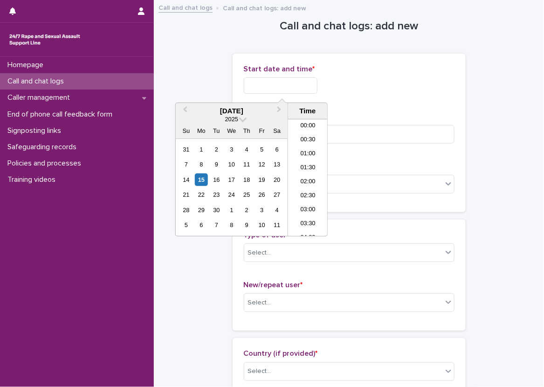
scroll to position [256, 0]
click at [301, 159] on li "10:30" at bounding box center [308, 164] width 40 height 14
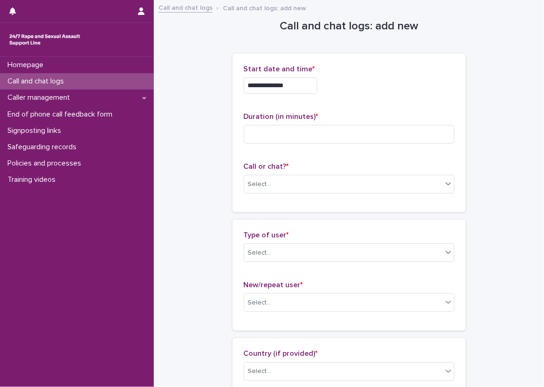
click at [310, 89] on input "**********" at bounding box center [281, 85] width 74 height 16
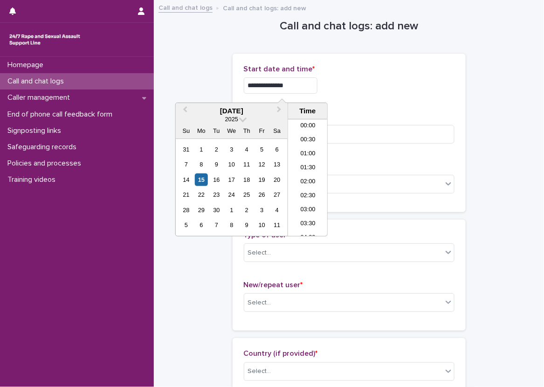
scroll to position [242, 0]
type input "**********"
click at [346, 122] on div "Duration (in minutes) *" at bounding box center [349, 131] width 211 height 39
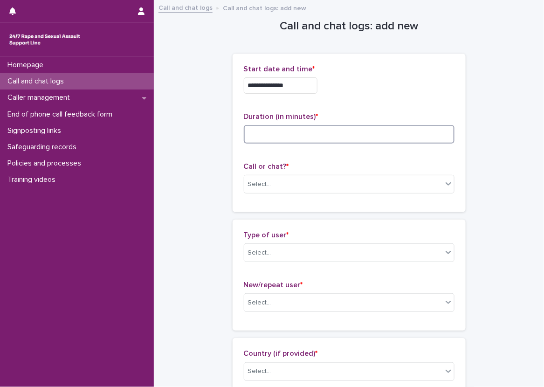
click at [359, 140] on input at bounding box center [349, 134] width 211 height 19
type input "**"
click at [251, 166] on span "Call or chat? *" at bounding box center [266, 166] width 45 height 7
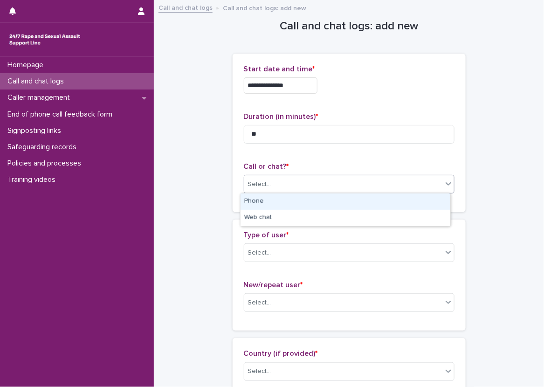
click at [264, 184] on div "Select..." at bounding box center [259, 184] width 23 height 10
click at [258, 205] on div "Phone" at bounding box center [346, 201] width 210 height 16
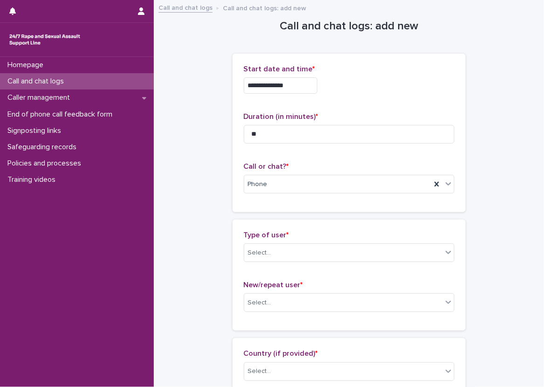
click at [264, 203] on div "**********" at bounding box center [349, 133] width 233 height 158
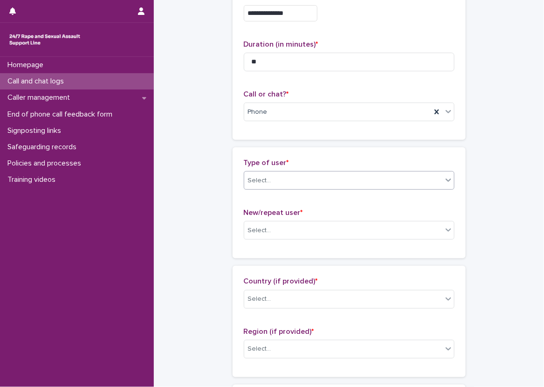
scroll to position [93, 0]
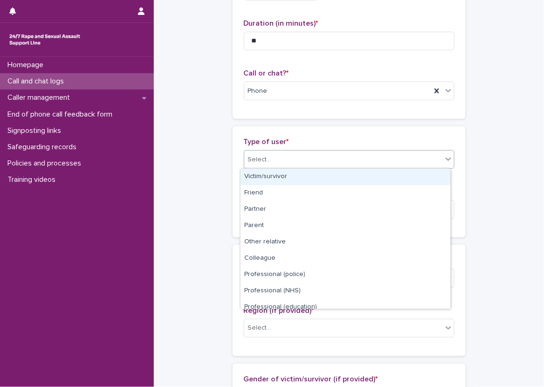
click at [293, 166] on div "Select..." at bounding box center [349, 159] width 211 height 19
click at [290, 175] on div "Victim/survivor" at bounding box center [346, 177] width 210 height 16
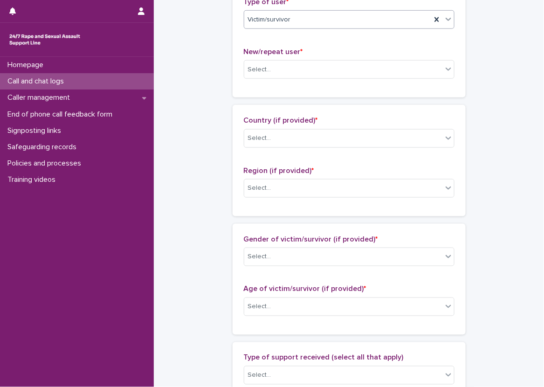
scroll to position [186, 0]
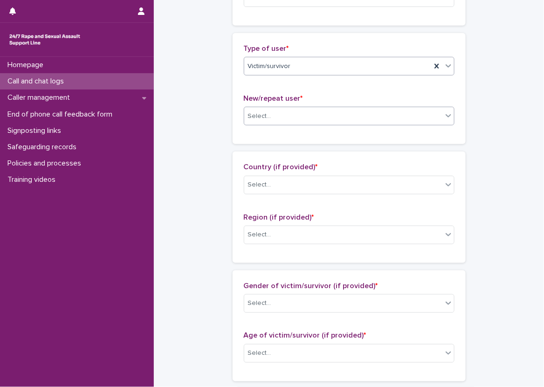
click at [326, 109] on div "Select..." at bounding box center [343, 116] width 198 height 15
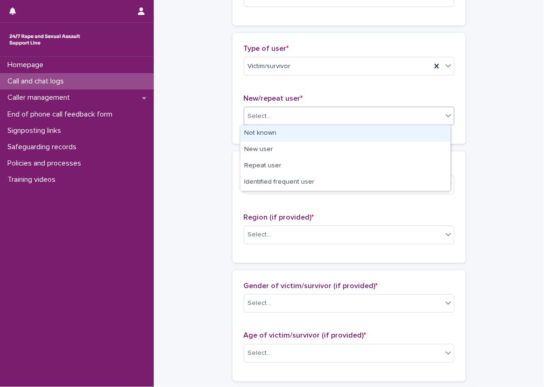
click at [321, 98] on p "New/repeat user *" at bounding box center [349, 98] width 211 height 9
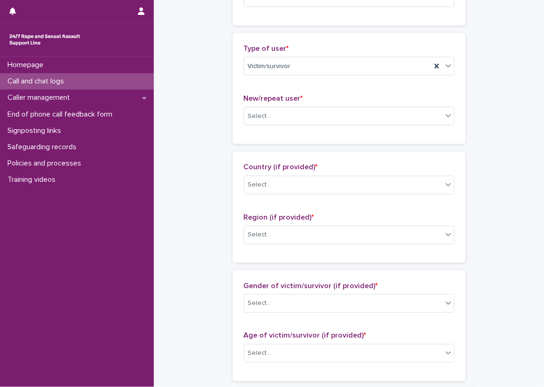
scroll to position [233, 0]
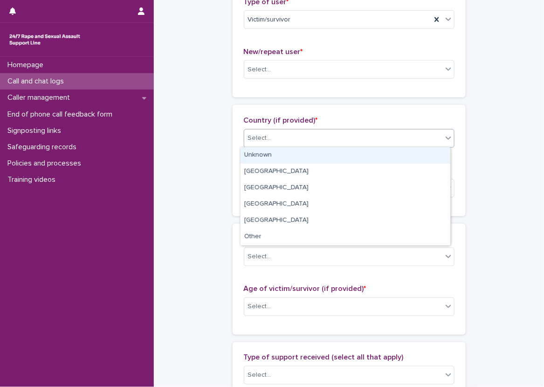
click at [319, 136] on div "Select..." at bounding box center [343, 138] width 198 height 15
click at [313, 157] on div "Unknown" at bounding box center [346, 155] width 210 height 16
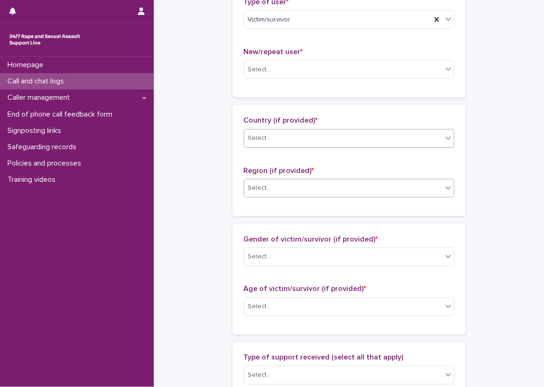
click at [319, 185] on div "Select..." at bounding box center [343, 187] width 198 height 15
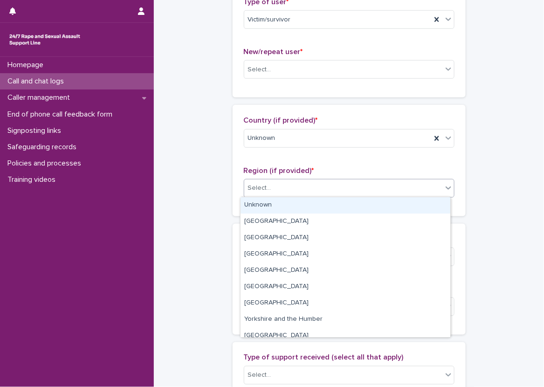
click at [312, 207] on div "Unknown" at bounding box center [346, 205] width 210 height 16
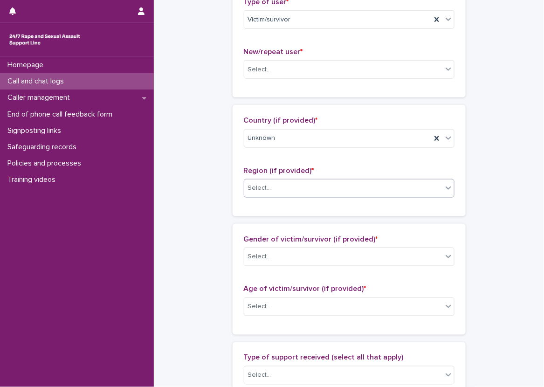
click at [269, 225] on div "Gender of victim/survivor (if provided) * Select... Age of victim/survivor (if …" at bounding box center [349, 279] width 233 height 111
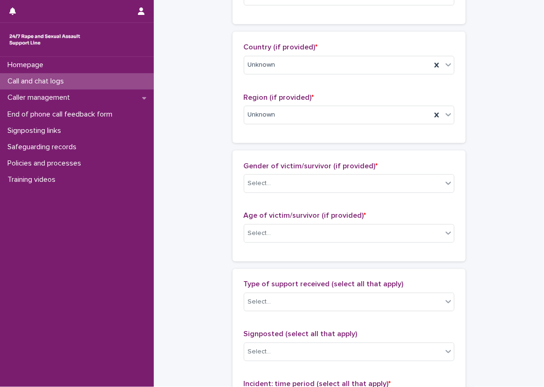
scroll to position [373, 0]
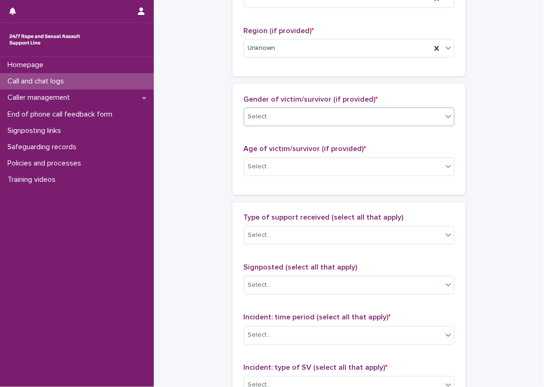
click at [272, 125] on body "**********" at bounding box center [272, 193] width 544 height 387
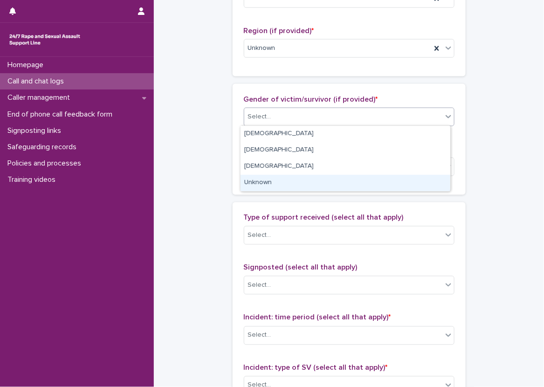
drag, startPoint x: 272, startPoint y: 125, endPoint x: 276, endPoint y: 132, distance: 8.3
click at [282, 186] on div "Unknown" at bounding box center [346, 183] width 210 height 16
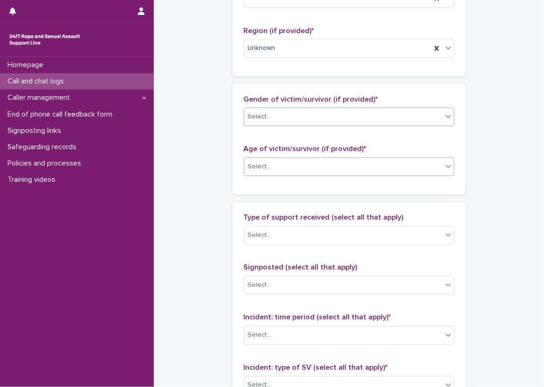
click at [289, 165] on div "Select..." at bounding box center [343, 166] width 198 height 15
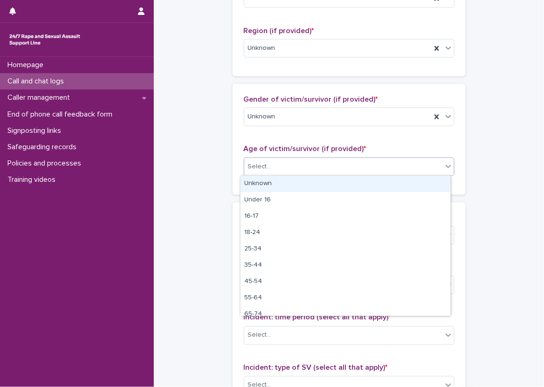
click at [288, 187] on div "Unknown" at bounding box center [346, 184] width 210 height 16
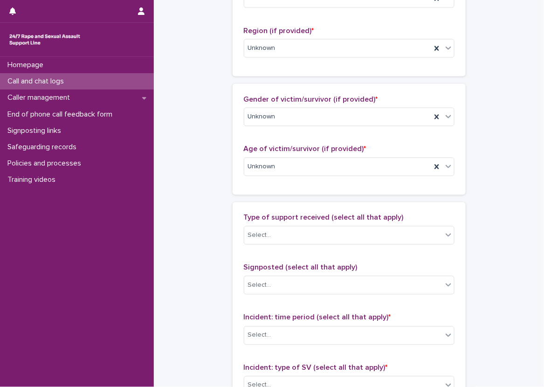
click at [244, 182] on div "Age of victim/survivor (if provided) * Unknown" at bounding box center [349, 164] width 211 height 39
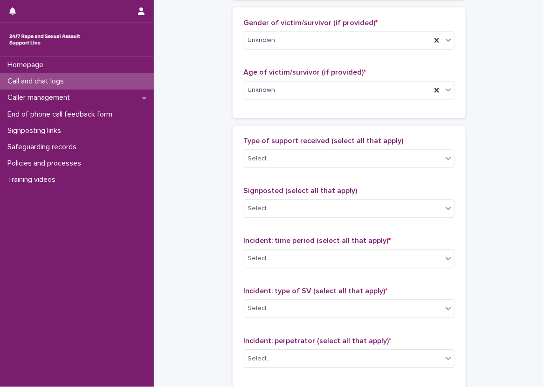
scroll to position [466, 0]
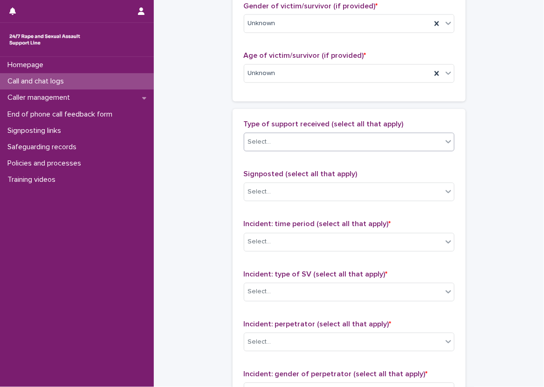
click at [276, 140] on div "Select..." at bounding box center [343, 142] width 198 height 15
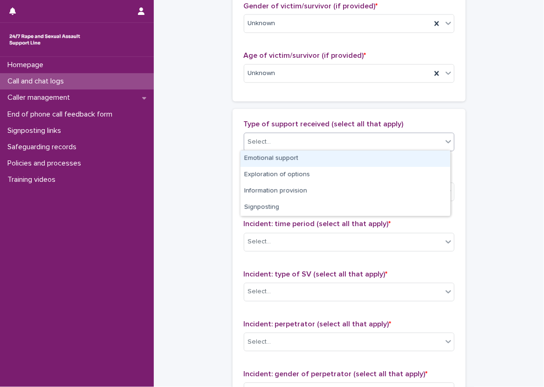
click at [284, 164] on div "Emotional support" at bounding box center [346, 159] width 210 height 16
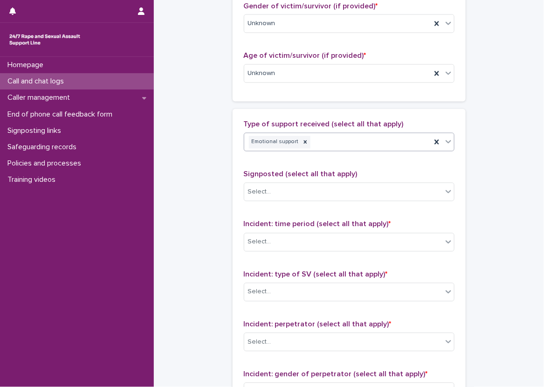
click at [318, 167] on div "Type of support received (select all that apply) option Emotional support, sele…" at bounding box center [349, 315] width 211 height 390
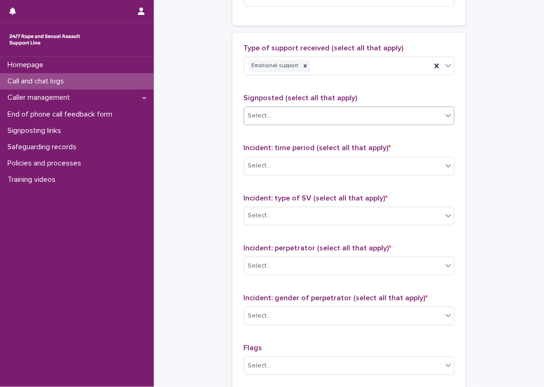
scroll to position [559, 0]
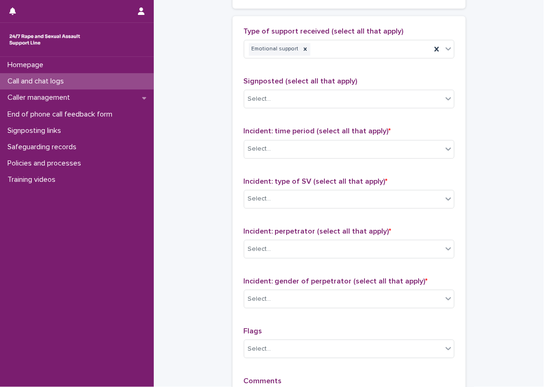
click at [538, 212] on div "**********" at bounding box center [272, 193] width 544 height 387
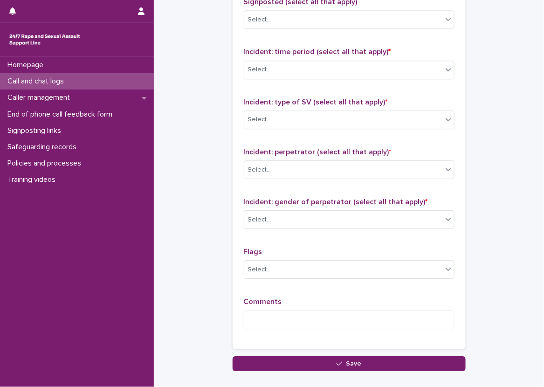
scroll to position [646, 0]
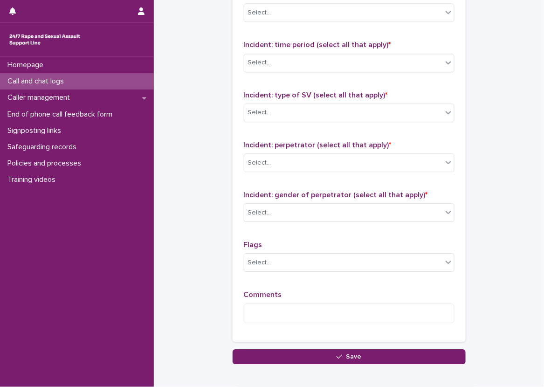
click at [234, 108] on div "Type of support received (select all that apply) Emotional support Signposted (…" at bounding box center [349, 136] width 233 height 412
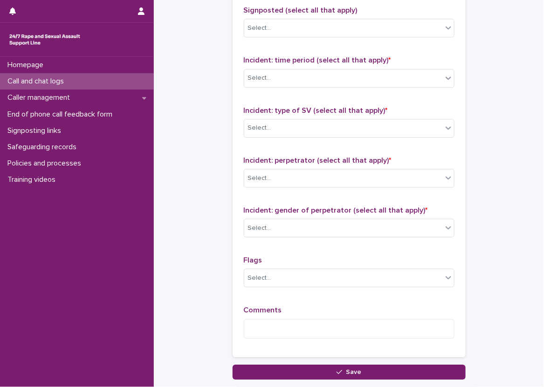
scroll to position [628, 0]
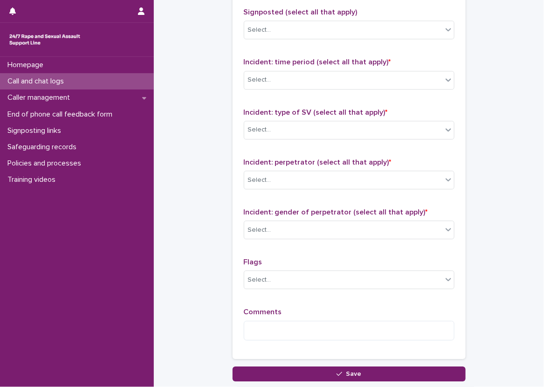
click at [455, 73] on div "Type of support received (select all that apply) Emotional support Signposted (…" at bounding box center [349, 153] width 233 height 412
click at [435, 75] on div "Select..." at bounding box center [343, 79] width 198 height 15
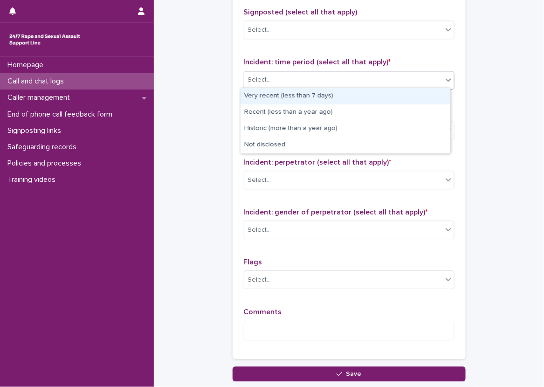
click at [454, 75] on div "Type of support received (select all that apply) Emotional support Signposted (…" at bounding box center [349, 153] width 233 height 412
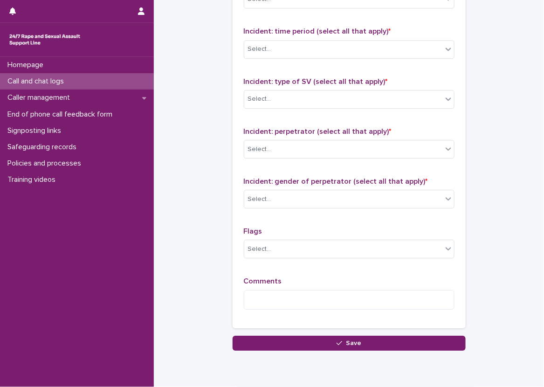
scroll to position [675, 0]
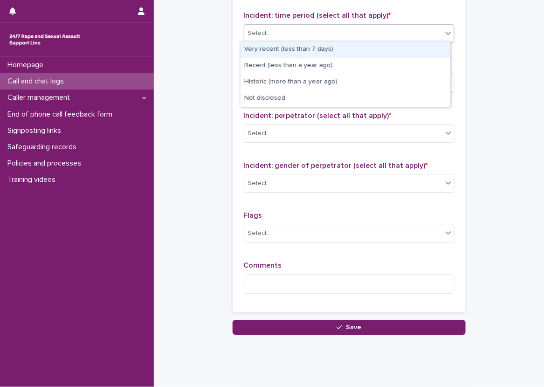
click at [444, 25] on div at bounding box center [448, 33] width 11 height 17
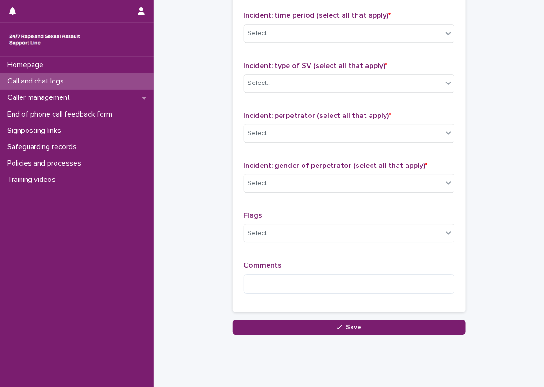
click at [454, 125] on div "Type of support received (select all that apply) Emotional support Signposted (…" at bounding box center [349, 106] width 233 height 412
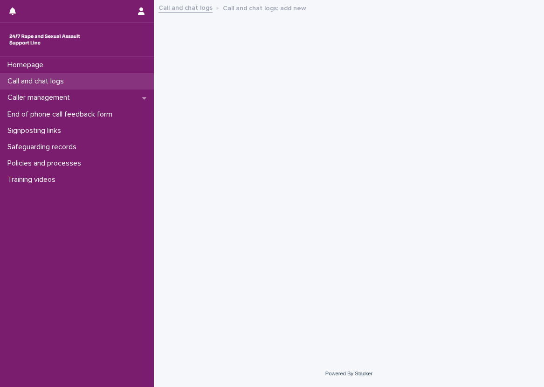
drag, startPoint x: 0, startPoint y: 0, endPoint x: 97, endPoint y: 85, distance: 129.2
click at [97, 85] on div "Call and chat logs" at bounding box center [77, 81] width 154 height 16
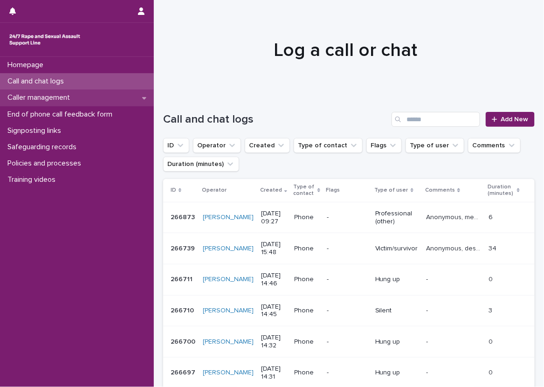
click at [123, 97] on div "Caller management" at bounding box center [77, 98] width 154 height 16
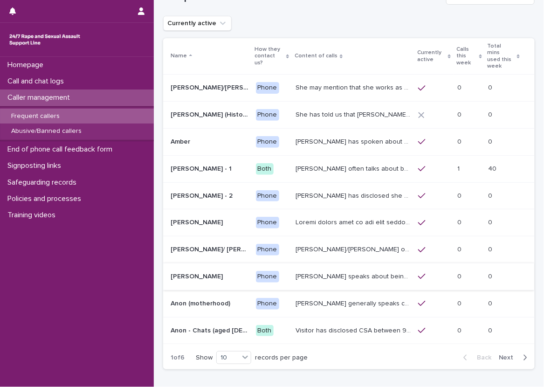
scroll to position [47, 0]
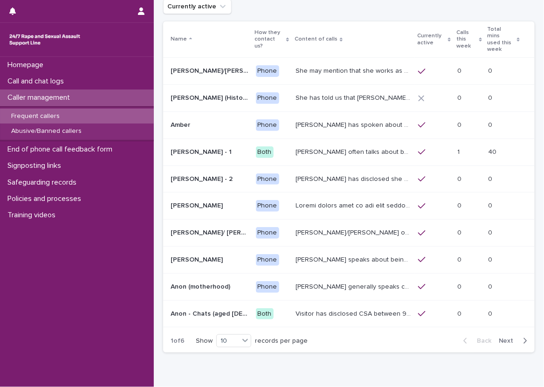
click at [510, 337] on button "Next" at bounding box center [515, 341] width 40 height 8
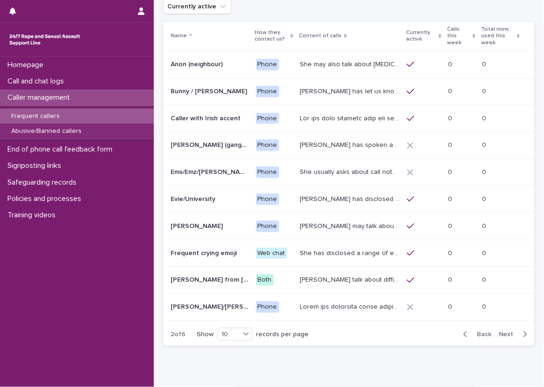
click at [510, 330] on button "Next" at bounding box center [515, 334] width 40 height 8
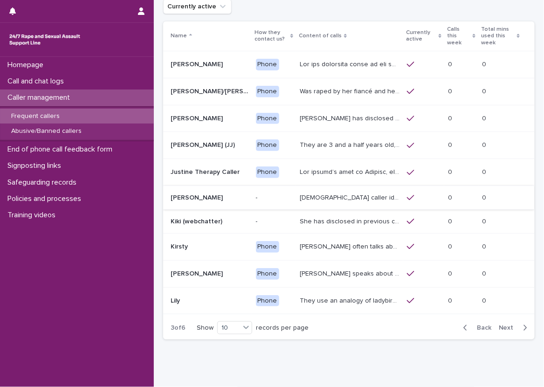
scroll to position [47, 0]
click at [318, 116] on p "John has disclosed that he was raped by 10 men when he was homeless between the…" at bounding box center [351, 118] width 102 height 10
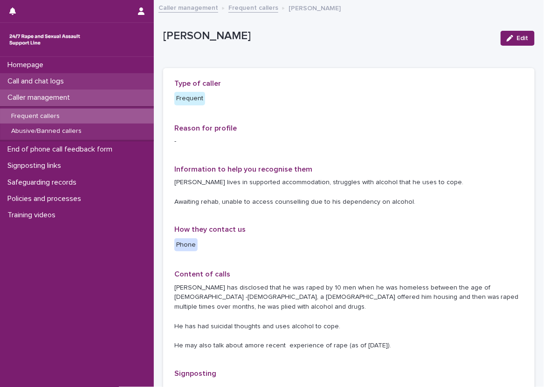
click at [111, 79] on div "Call and chat logs" at bounding box center [77, 81] width 154 height 16
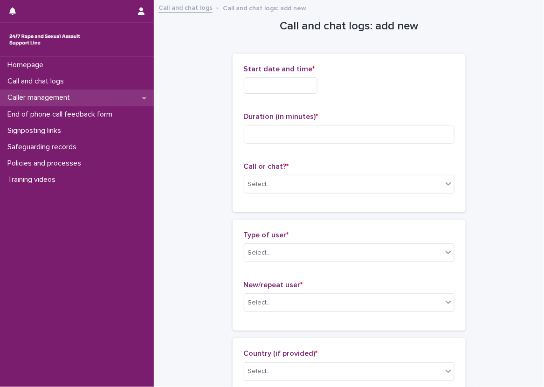
click at [114, 94] on div "Caller management" at bounding box center [77, 98] width 154 height 16
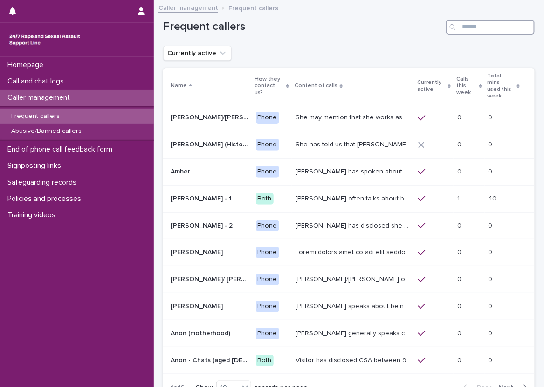
click at [459, 29] on input "Search" at bounding box center [490, 27] width 89 height 15
click at [111, 133] on div "Abusive/Banned callers" at bounding box center [77, 131] width 154 height 15
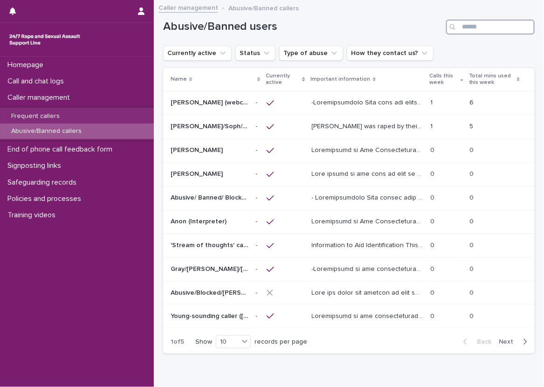
click at [464, 31] on input "Search" at bounding box center [490, 27] width 89 height 15
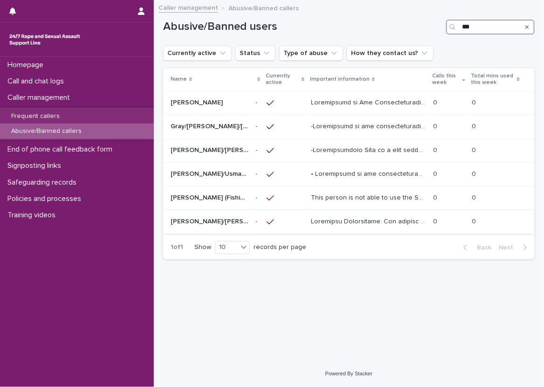
type input "***"
click at [325, 218] on p at bounding box center [369, 221] width 117 height 10
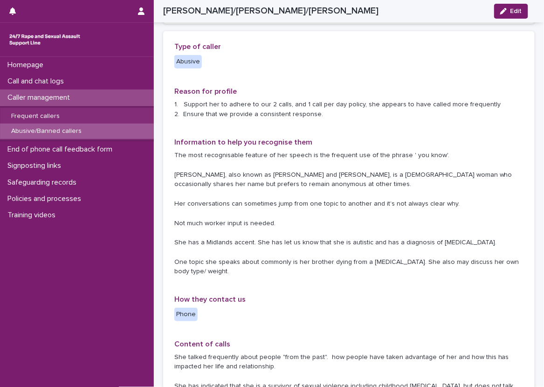
scroll to position [186, 0]
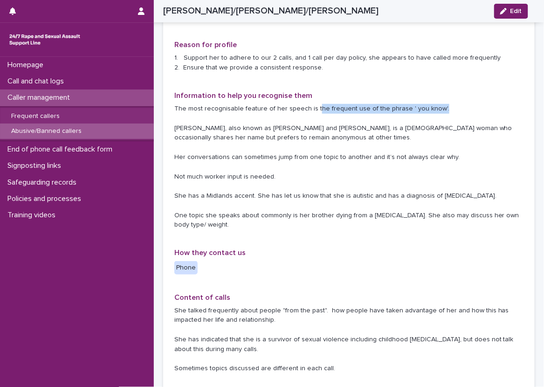
drag, startPoint x: 324, startPoint y: 108, endPoint x: 448, endPoint y: 110, distance: 123.5
click at [448, 110] on p "The most recognisable feature of her speech is the frequent use of the phrase '…" at bounding box center [348, 167] width 349 height 126
drag, startPoint x: 448, startPoint y: 110, endPoint x: 466, endPoint y: 110, distance: 18.6
click at [466, 110] on p "The most recognisable feature of her speech is the frequent use of the phrase '…" at bounding box center [348, 167] width 349 height 126
click at [461, 111] on p "The most recognisable feature of her speech is the frequent use of the phrase '…" at bounding box center [348, 167] width 349 height 126
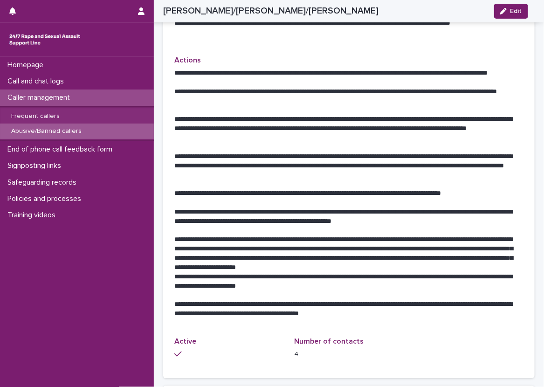
scroll to position [559, 0]
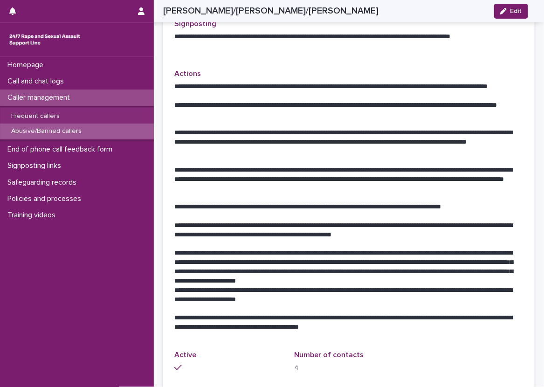
click at [155, 73] on div "Loading... Saving… Loading... Saving… Paulette/Sarah/Maria Edit Paulette/Sarah/…" at bounding box center [349, 126] width 390 height 1368
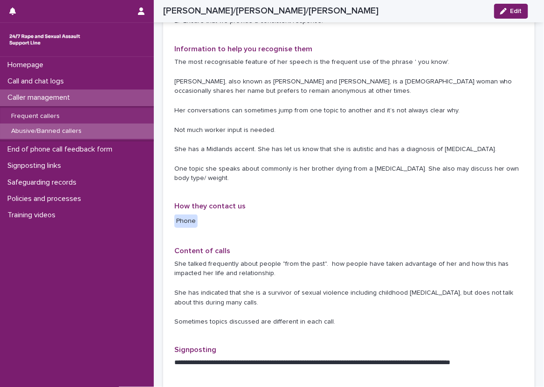
scroll to position [240, 0]
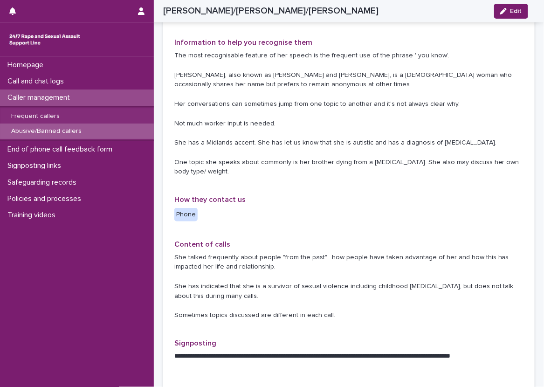
click at [465, 113] on p "The most recognisable feature of her speech is the frequent use of the phrase '…" at bounding box center [348, 114] width 349 height 126
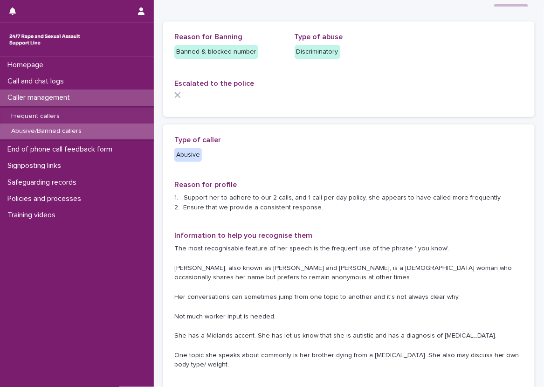
scroll to position [0, 0]
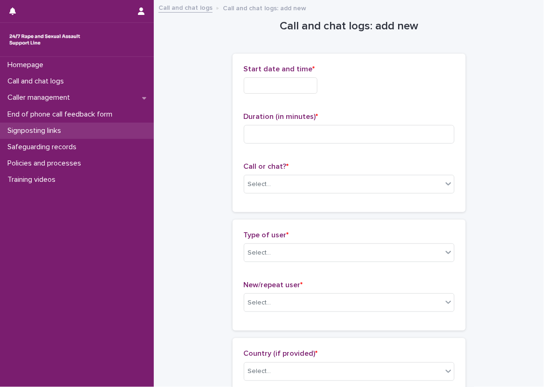
click at [108, 123] on div "Signposting links" at bounding box center [77, 131] width 154 height 16
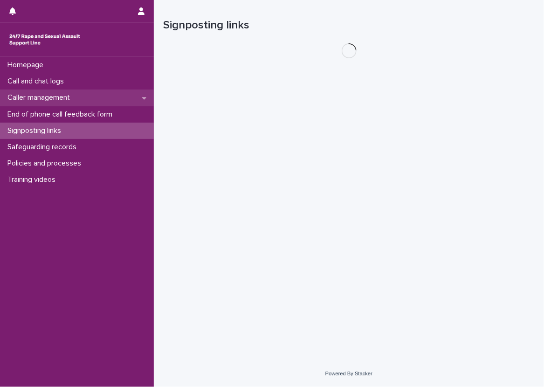
click at [108, 92] on div "Caller management" at bounding box center [77, 98] width 154 height 16
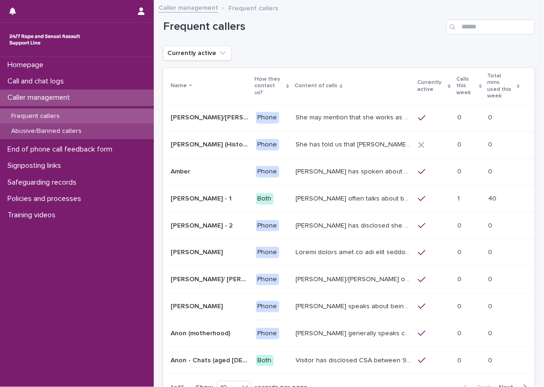
click at [132, 127] on div "Abusive/Banned callers" at bounding box center [77, 131] width 154 height 15
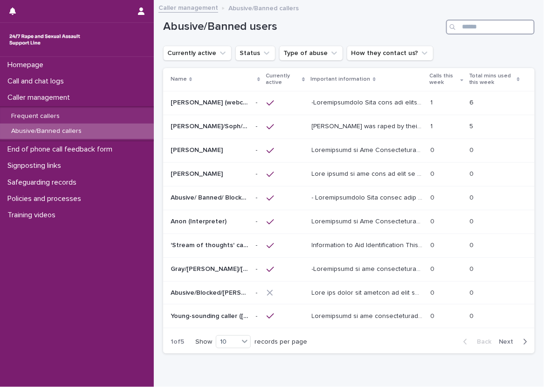
click at [481, 23] on input "Search" at bounding box center [490, 27] width 89 height 15
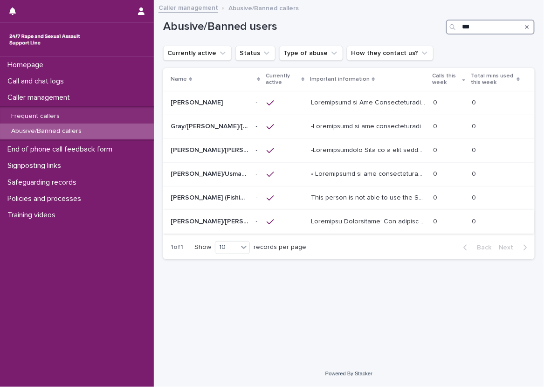
type input "***"
click at [317, 228] on td at bounding box center [368, 222] width 122 height 24
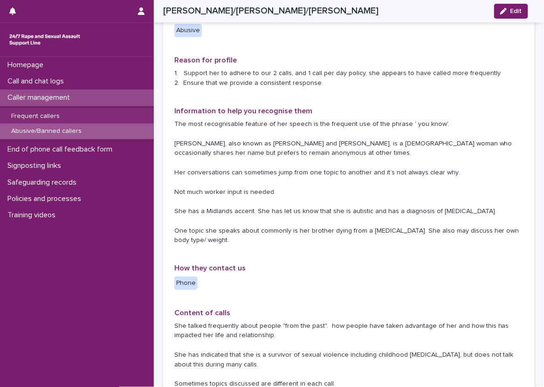
scroll to position [186, 0]
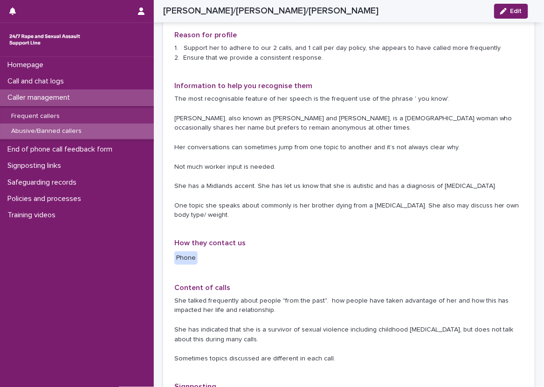
scroll to position [192, 0]
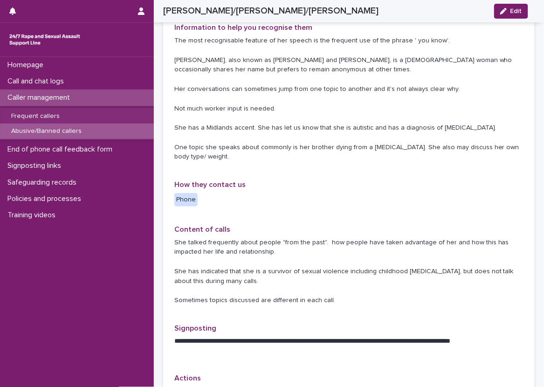
scroll to position [238, 0]
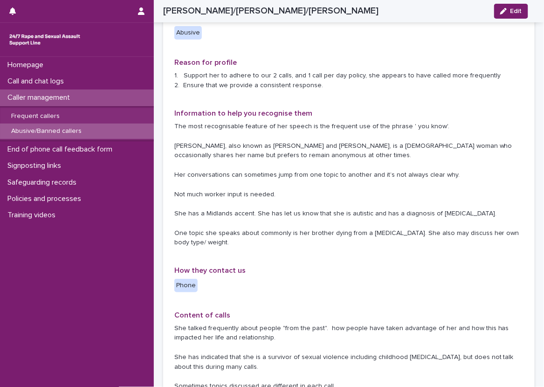
scroll to position [192, 0]
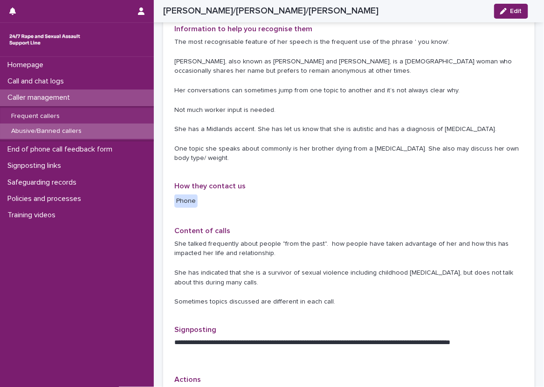
scroll to position [238, 0]
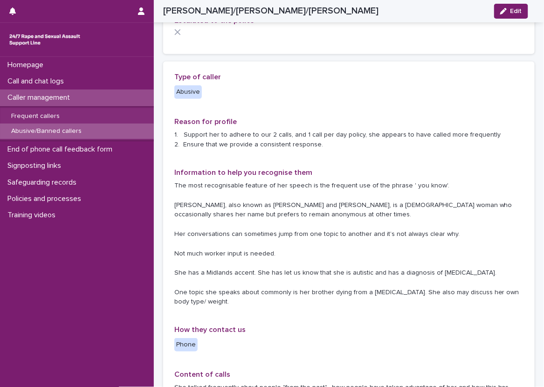
scroll to position [93, 0]
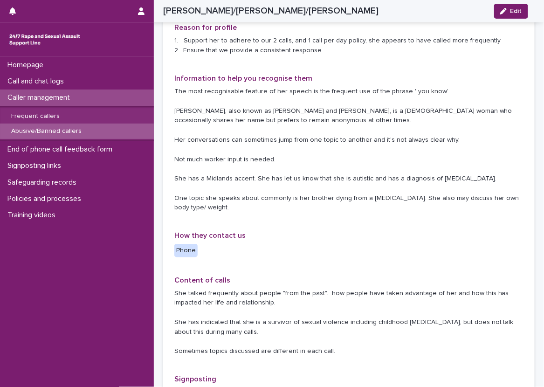
scroll to position [202, 0]
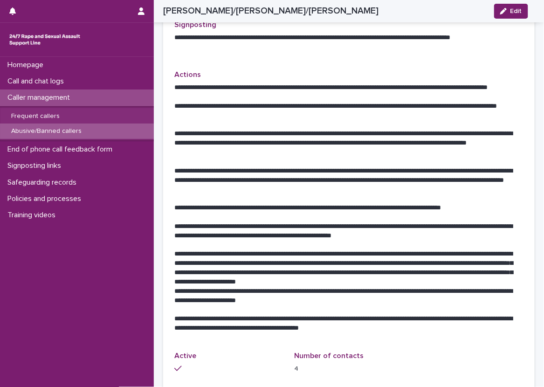
scroll to position [551, 0]
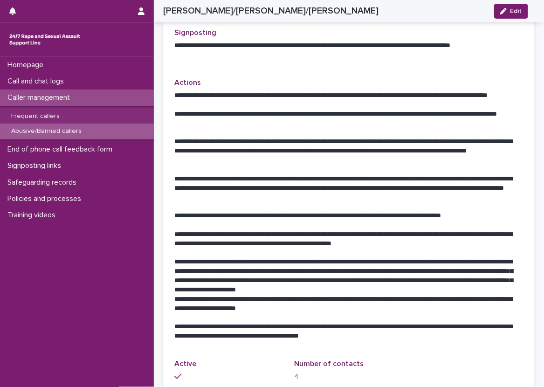
click at [156, 25] on div "Loading... Saving… Loading... Saving… Paulette/Sarah/Maria Edit Paulette/Sarah/…" at bounding box center [349, 134] width 390 height 1368
click at [157, 129] on div "Loading... Saving… Loading... Saving… Paulette/Sarah/Maria Edit Paulette/Sarah/…" at bounding box center [349, 134] width 390 height 1368
click at [156, 129] on div "Loading... Saving… Loading... Saving… Paulette/Sarah/Maria Edit Paulette/Sarah/…" at bounding box center [349, 134] width 390 height 1368
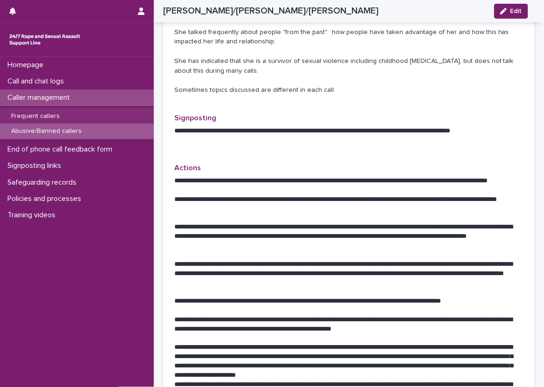
scroll to position [469, 0]
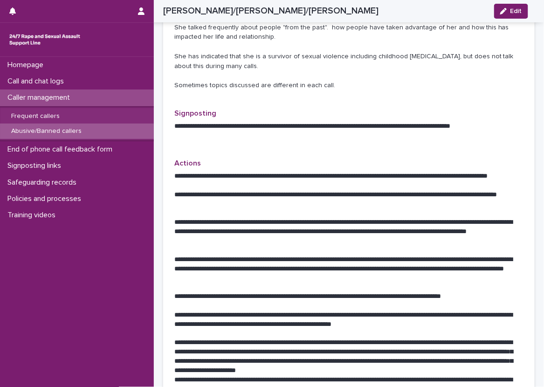
click at [156, 128] on div "Loading... Saving… Loading... Saving… Paulette/Sarah/Maria Edit Paulette/Sarah/…" at bounding box center [349, 216] width 390 height 1368
click at [156, 94] on div "Loading... Saving… Loading... Saving… Paulette/Sarah/Maria Edit Paulette/Sarah/…" at bounding box center [349, 216] width 390 height 1368
click at [156, 24] on div "Loading... Saving… Loading... Saving… Paulette/Sarah/Maria Edit Paulette/Sarah/…" at bounding box center [349, 216] width 390 height 1368
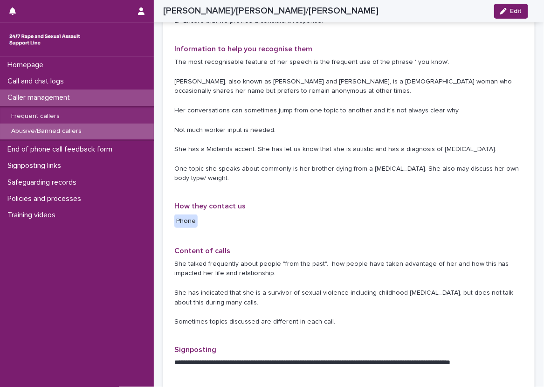
scroll to position [186, 0]
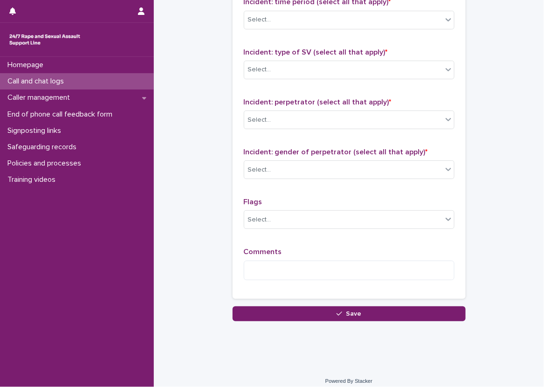
scroll to position [694, 0]
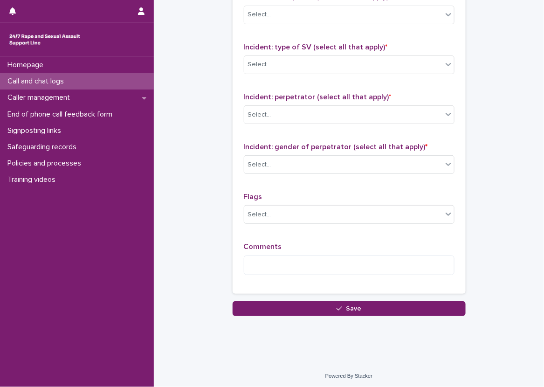
click at [104, 80] on div "Call and chat logs" at bounding box center [77, 81] width 154 height 16
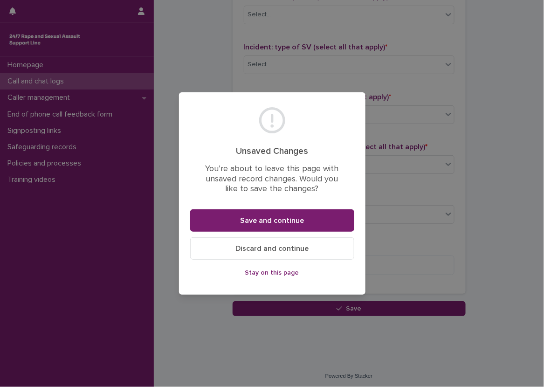
click at [271, 269] on span "Stay on this page" at bounding box center [272, 272] width 54 height 7
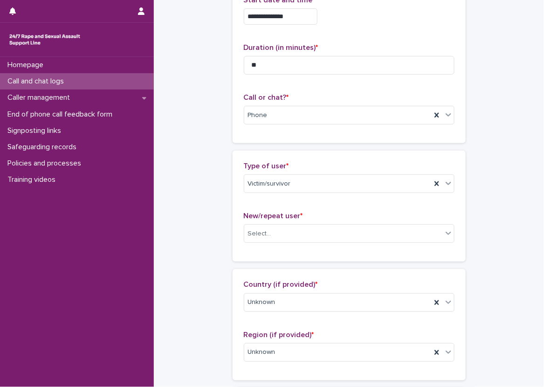
scroll to position [0, 0]
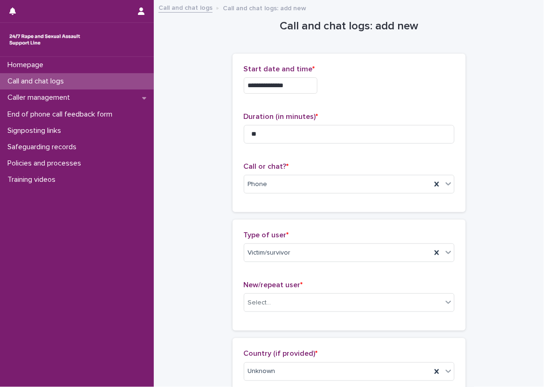
click at [128, 80] on div "Call and chat logs" at bounding box center [77, 81] width 154 height 16
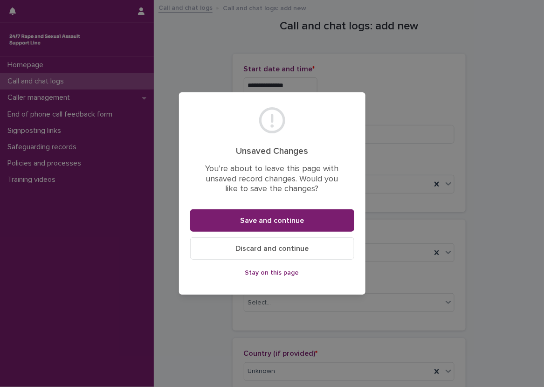
click at [252, 275] on span "Stay on this page" at bounding box center [272, 272] width 54 height 7
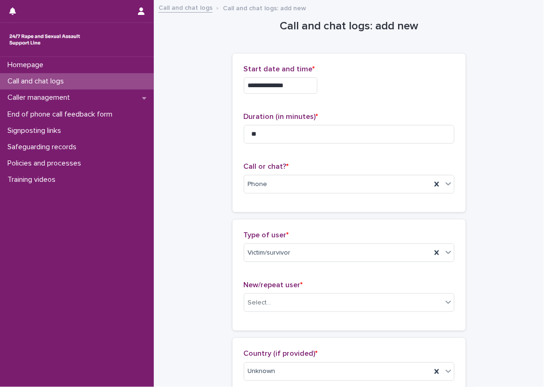
scroll to position [47, 0]
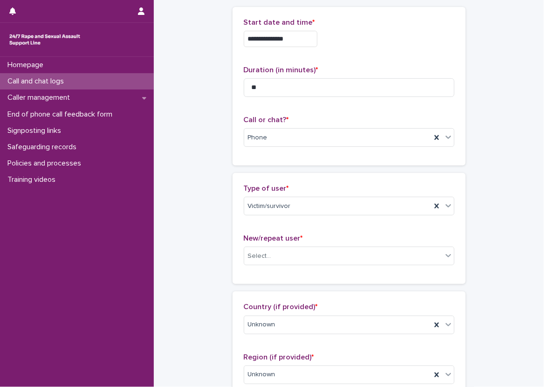
click at [90, 80] on div "Call and chat logs" at bounding box center [77, 81] width 154 height 16
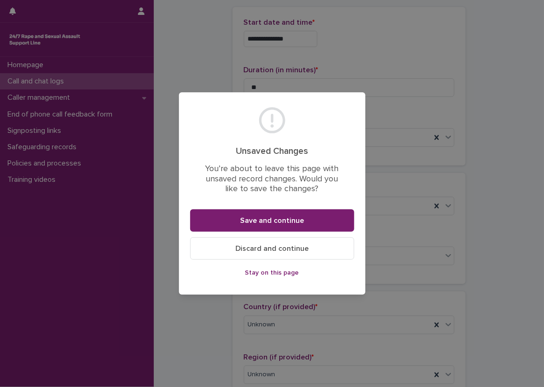
click at [265, 248] on span "Discard and continue" at bounding box center [271, 248] width 73 height 7
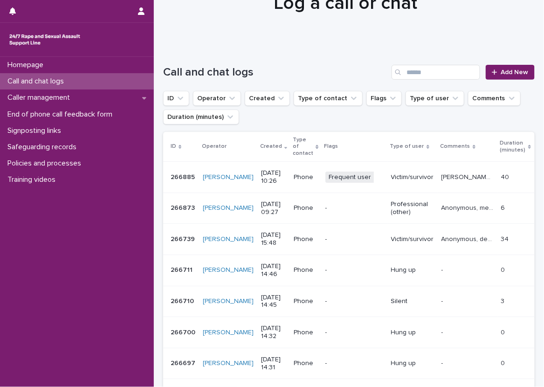
scroll to position [47, 0]
